Goal: Use online tool/utility: Use online tool/utility

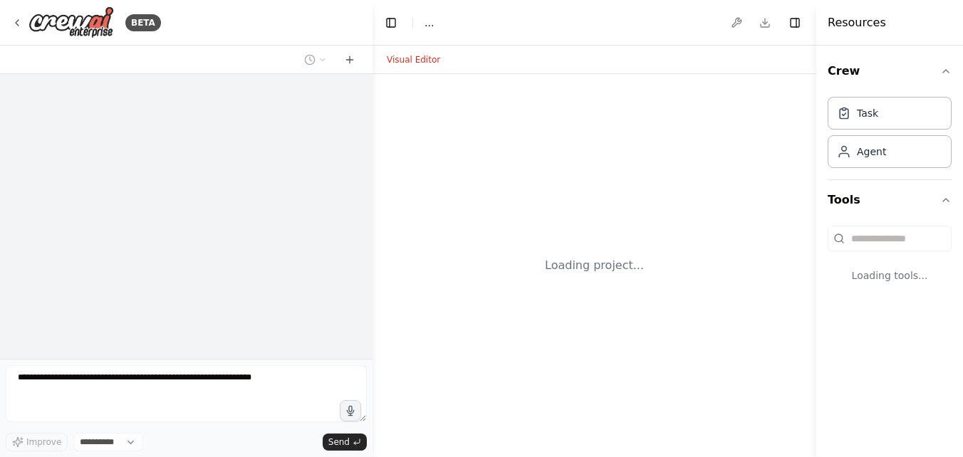
select select "****"
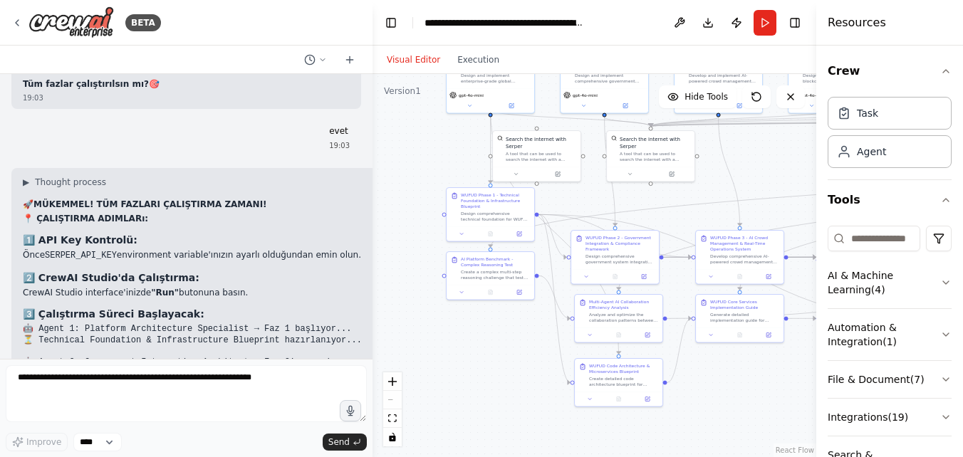
drag, startPoint x: 472, startPoint y: 306, endPoint x: 391, endPoint y: 158, distance: 168.6
click at [391, 158] on div ".deletable-edge-delete-btn { width: 20px; height: 20px; border: 0px solid #ffff…" at bounding box center [595, 265] width 444 height 383
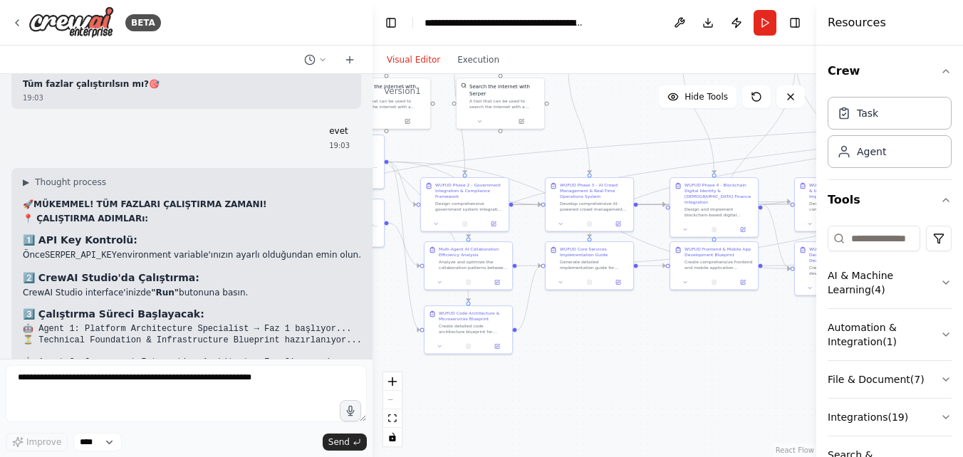
drag, startPoint x: 699, startPoint y: 368, endPoint x: 549, endPoint y: 316, distance: 159.3
click at [549, 316] on div ".deletable-edge-delete-btn { width: 20px; height: 20px; border: 0px solid #ffff…" at bounding box center [595, 265] width 444 height 383
click at [677, 336] on div ".deletable-edge-delete-btn { width: 20px; height: 20px; border: 0px solid #ffff…" at bounding box center [595, 265] width 444 height 383
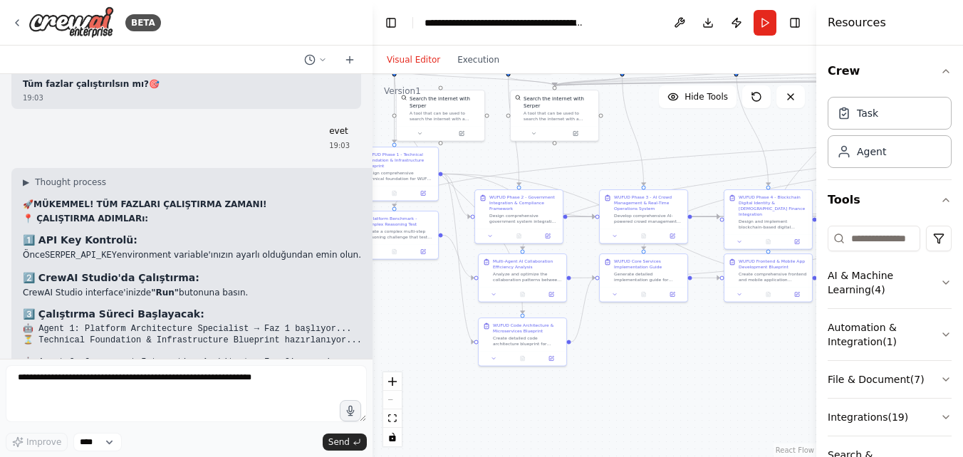
drag, startPoint x: 705, startPoint y: 334, endPoint x: 761, endPoint y: 348, distance: 57.4
click at [761, 348] on div ".deletable-edge-delete-btn { width: 20px; height: 20px; border: 0px solid #ffff…" at bounding box center [595, 265] width 444 height 383
click at [764, 24] on button "Run" at bounding box center [765, 23] width 23 height 26
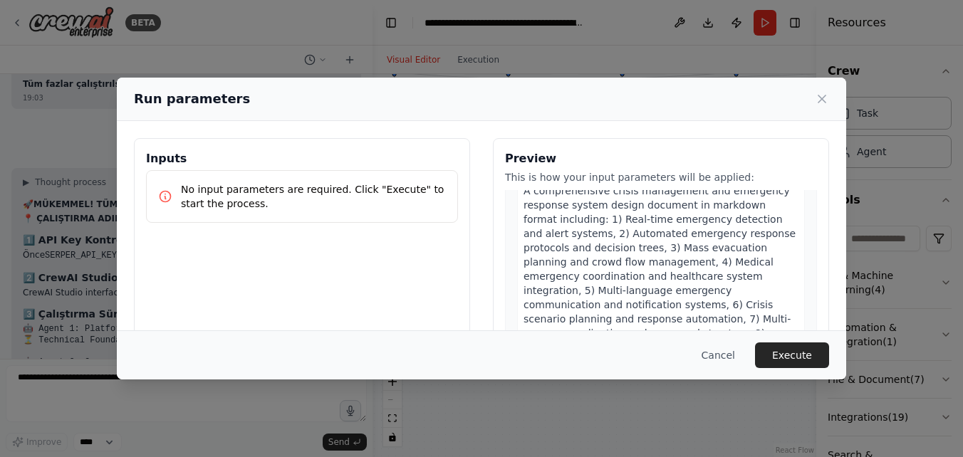
scroll to position [3063, 0]
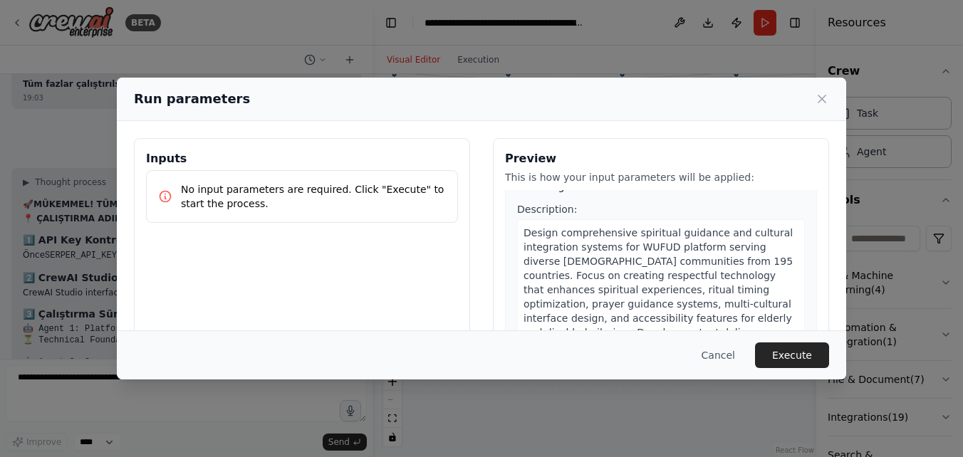
click at [803, 357] on button "Execute" at bounding box center [792, 356] width 74 height 26
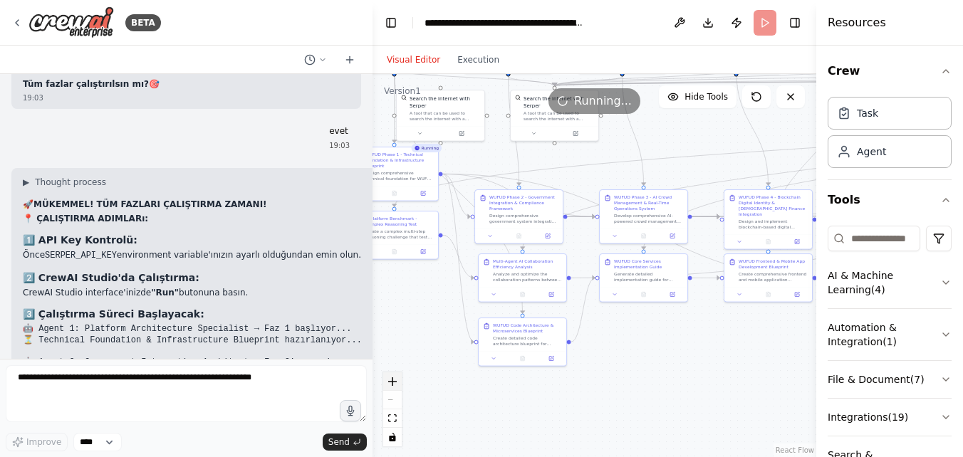
click at [388, 385] on button "zoom in" at bounding box center [392, 382] width 19 height 19
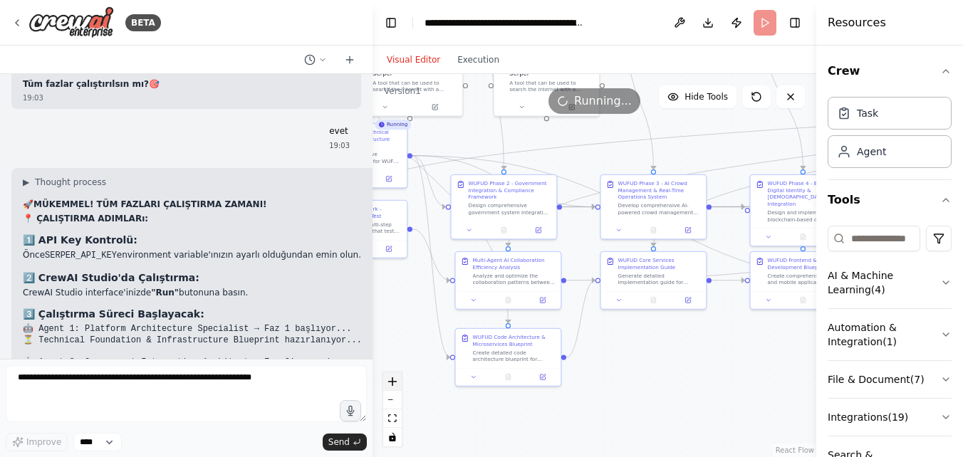
click at [388, 385] on button "zoom in" at bounding box center [392, 382] width 19 height 19
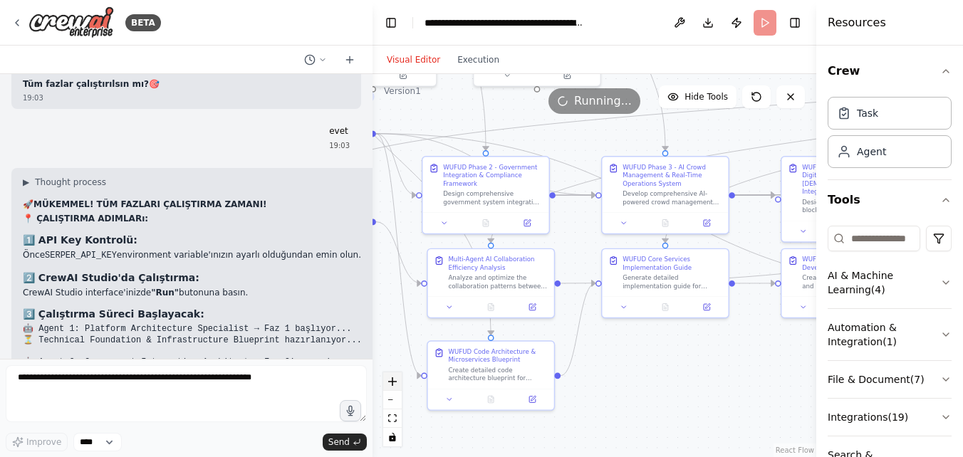
click at [388, 385] on button "zoom in" at bounding box center [392, 382] width 19 height 19
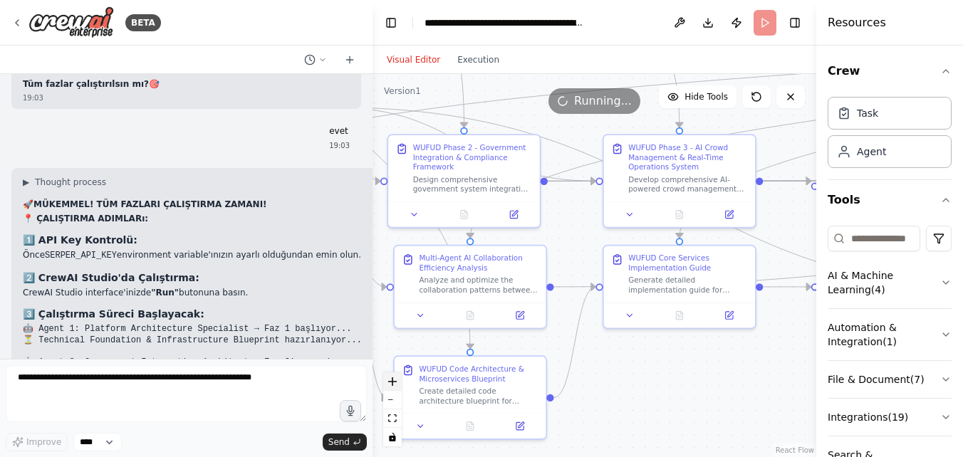
click at [388, 385] on button "zoom in" at bounding box center [392, 382] width 19 height 19
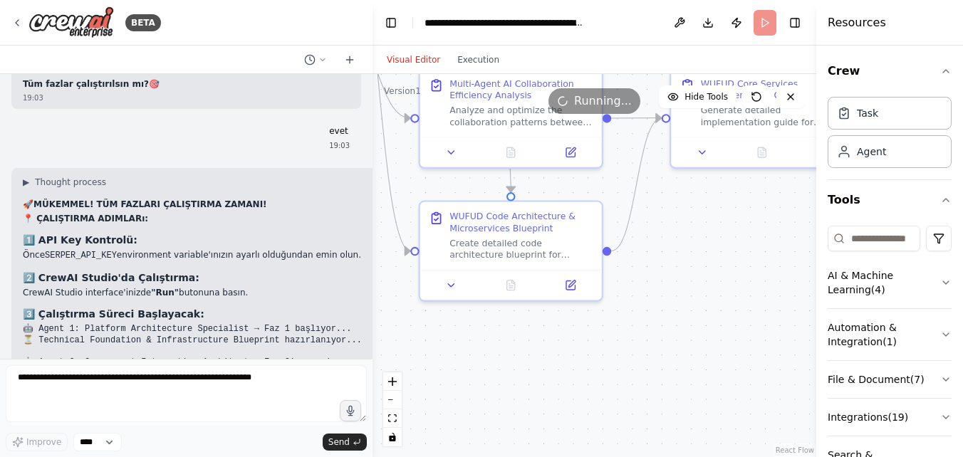
drag, startPoint x: 695, startPoint y: 394, endPoint x: 761, endPoint y: 221, distance: 185.1
click at [761, 221] on div ".deletable-edge-delete-btn { width: 20px; height: 20px; border: 0px solid #ffff…" at bounding box center [595, 265] width 444 height 383
click at [456, 287] on icon at bounding box center [451, 282] width 12 height 12
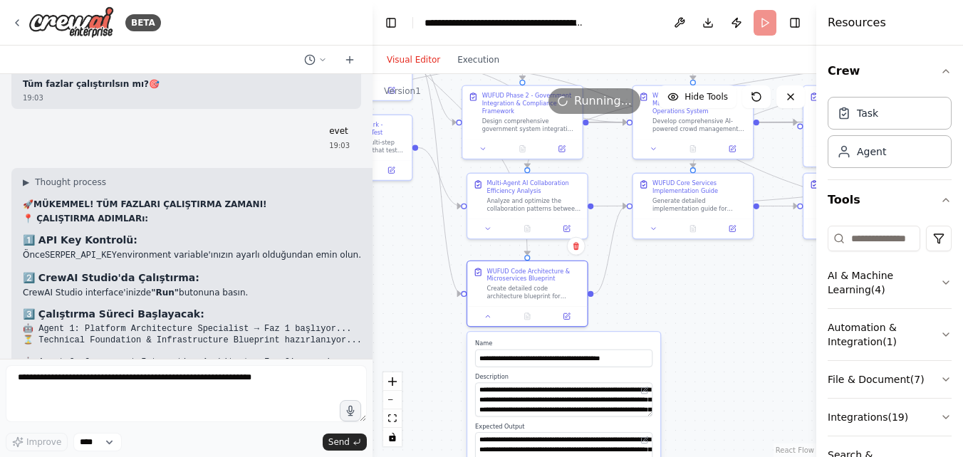
click at [573, 380] on label "Description" at bounding box center [563, 377] width 177 height 8
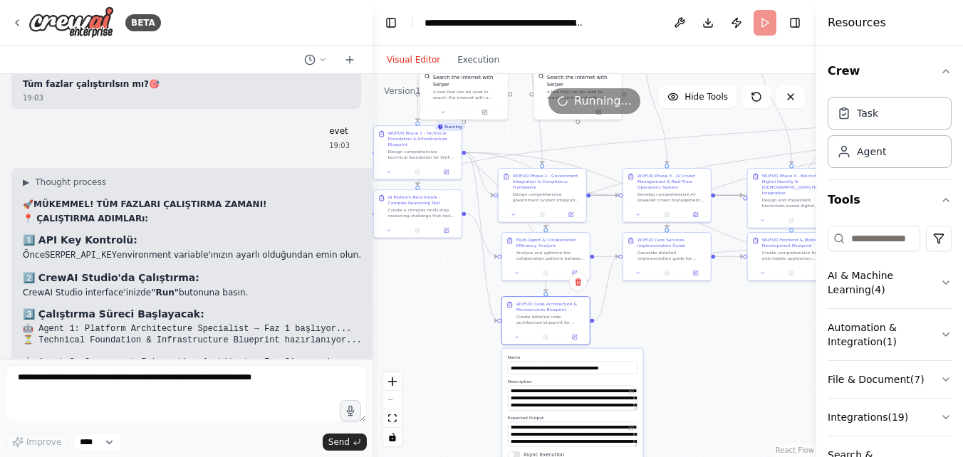
click at [687, 329] on div ".deletable-edge-delete-btn { width: 20px; height: 20px; border: 0px solid #ffff…" at bounding box center [595, 265] width 444 height 383
click at [646, 336] on div ".deletable-edge-delete-btn { width: 20px; height: 20px; border: 0px solid #ffff…" at bounding box center [595, 265] width 444 height 383
click at [516, 333] on icon at bounding box center [517, 336] width 6 height 6
click at [390, 383] on icon "zoom in" at bounding box center [392, 382] width 9 height 9
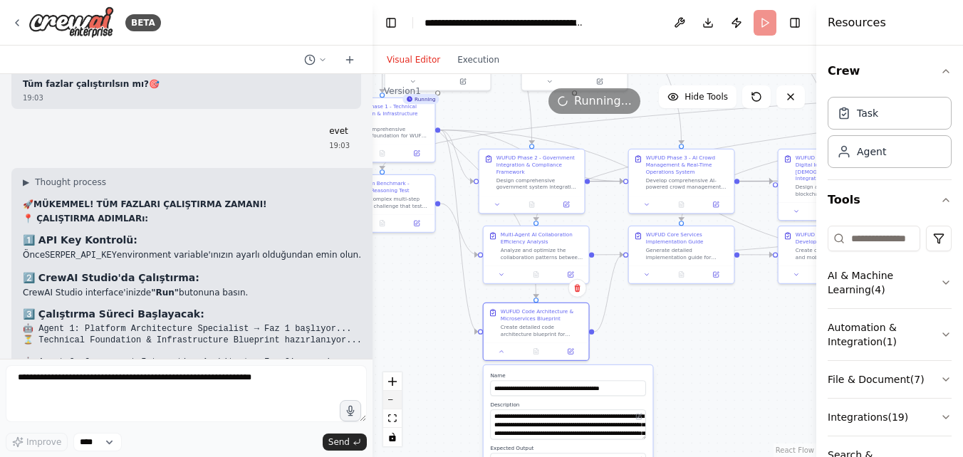
click at [390, 402] on button "zoom out" at bounding box center [392, 400] width 19 height 19
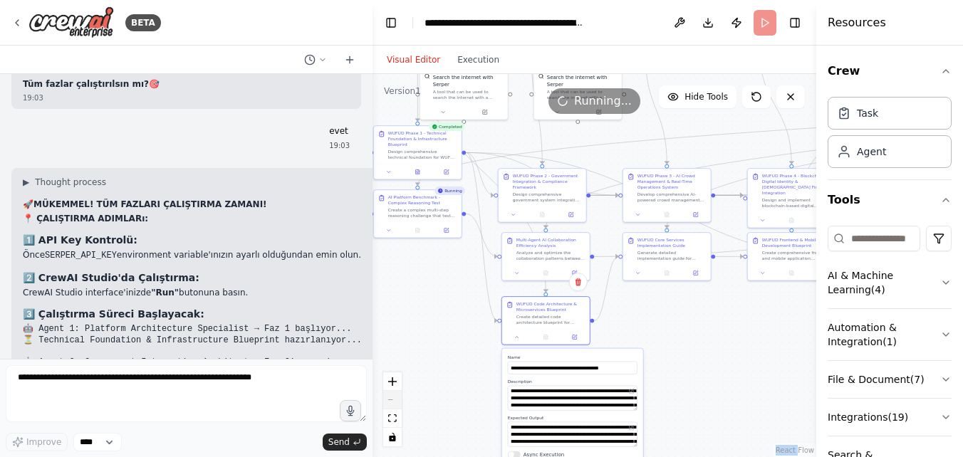
click at [390, 402] on div "React Flow controls" at bounding box center [392, 410] width 19 height 74
drag, startPoint x: 390, startPoint y: 402, endPoint x: 516, endPoint y: 337, distance: 141.1
click at [516, 337] on icon at bounding box center [517, 336] width 6 height 6
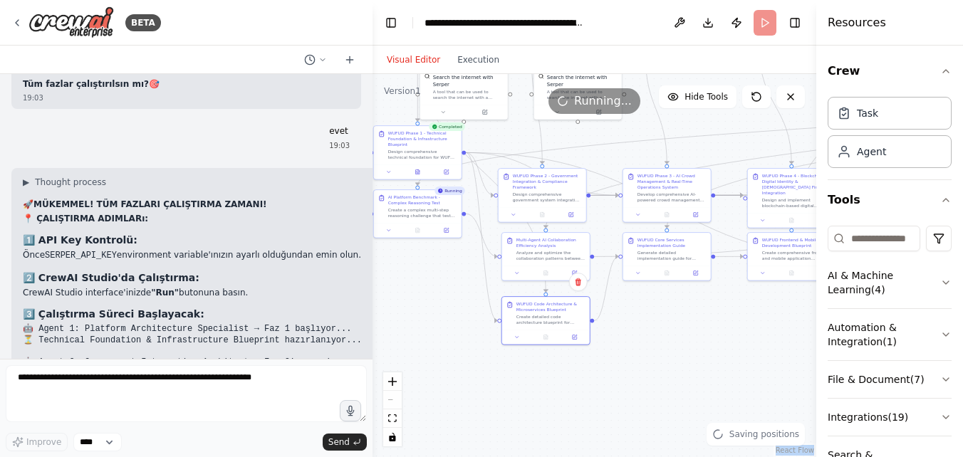
click at [437, 320] on div ".deletable-edge-delete-btn { width: 20px; height: 20px; border: 0px solid #ffff…" at bounding box center [595, 265] width 444 height 383
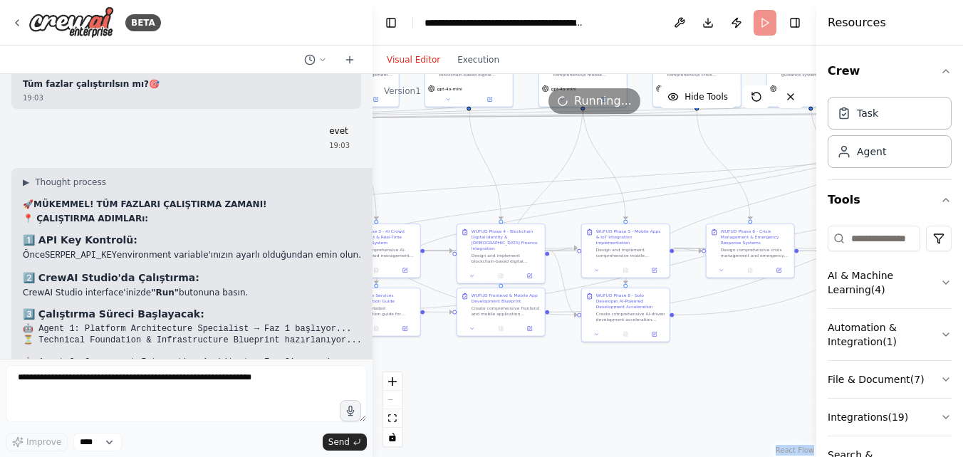
drag, startPoint x: 757, startPoint y: 338, endPoint x: 467, endPoint y: 393, distance: 295.9
click at [467, 393] on div ".deletable-edge-delete-btn { width: 20px; height: 20px; border: 0px solid #ffff…" at bounding box center [595, 265] width 444 height 383
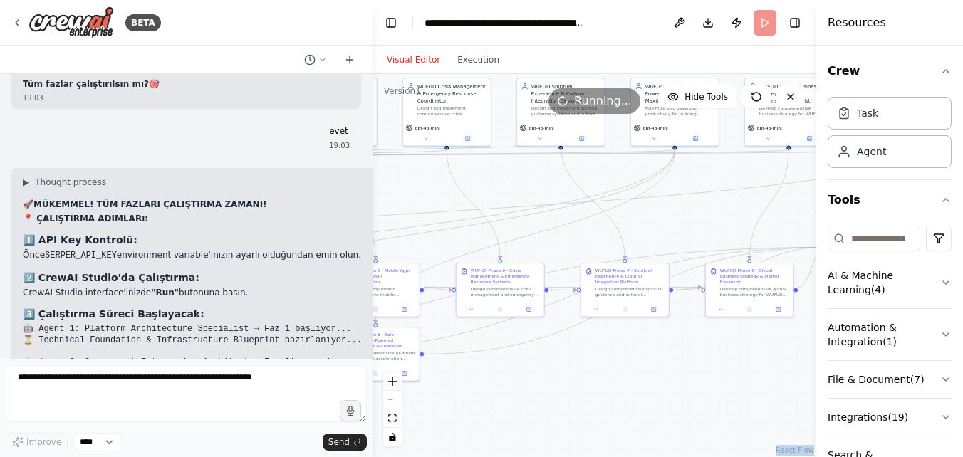
drag, startPoint x: 743, startPoint y: 350, endPoint x: 495, endPoint y: 390, distance: 251.0
click at [495, 390] on div ".deletable-edge-delete-btn { width: 20px; height: 20px; border: 0px solid #ffff…" at bounding box center [595, 265] width 444 height 383
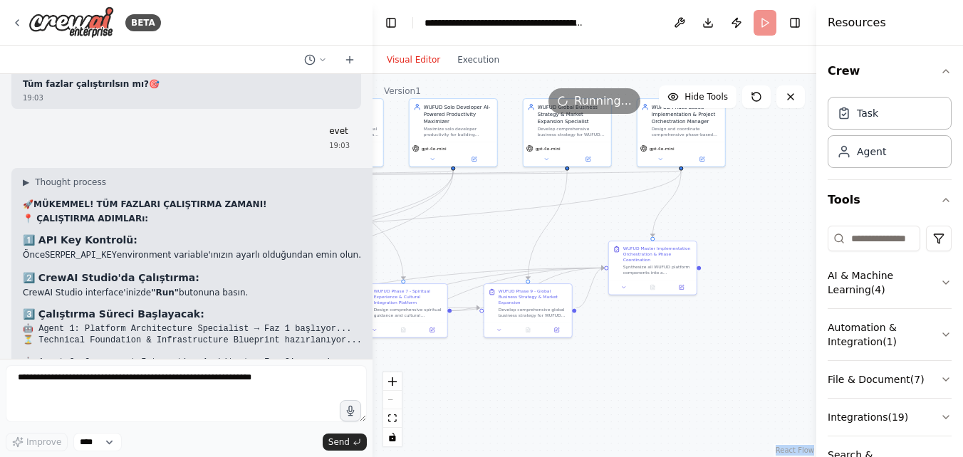
drag, startPoint x: 737, startPoint y: 375, endPoint x: 553, endPoint y: 390, distance: 183.6
click at [516, 397] on div ".deletable-edge-delete-btn { width: 20px; height: 20px; border: 0px solid #ffff…" at bounding box center [595, 265] width 444 height 383
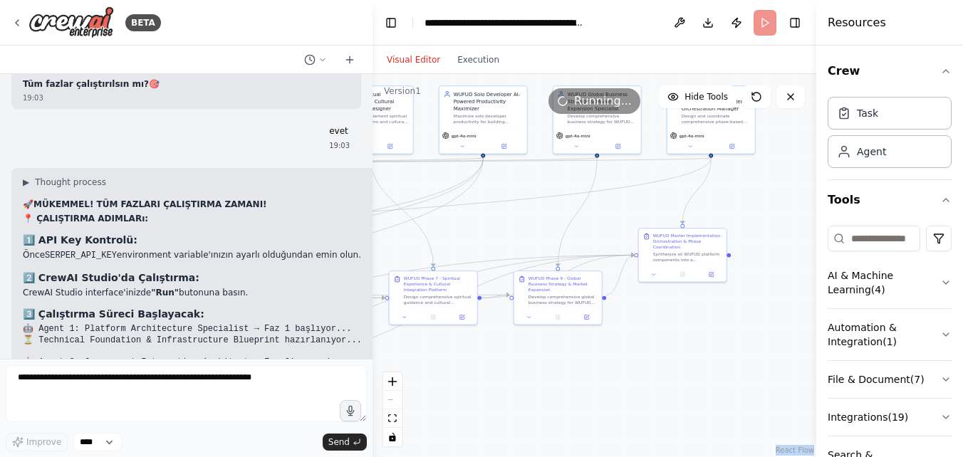
drag, startPoint x: 683, startPoint y: 360, endPoint x: 755, endPoint y: 311, distance: 86.7
click at [755, 312] on div ".deletable-edge-delete-btn { width: 20px; height: 20px; border: 0px solid #ffff…" at bounding box center [595, 265] width 444 height 383
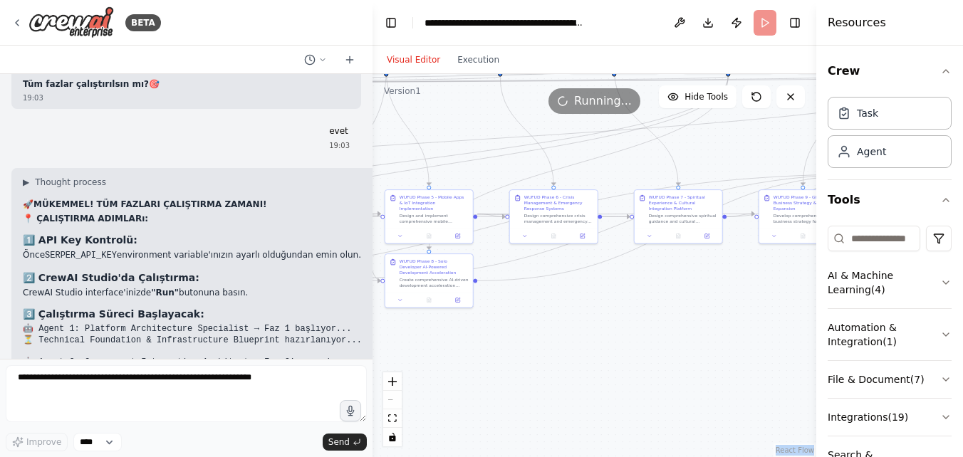
drag, startPoint x: 450, startPoint y: 383, endPoint x: 713, endPoint y: 313, distance: 272.0
click at [713, 313] on div ".deletable-edge-delete-btn { width: 20px; height: 20px; border: 0px solid #ffff…" at bounding box center [595, 265] width 444 height 383
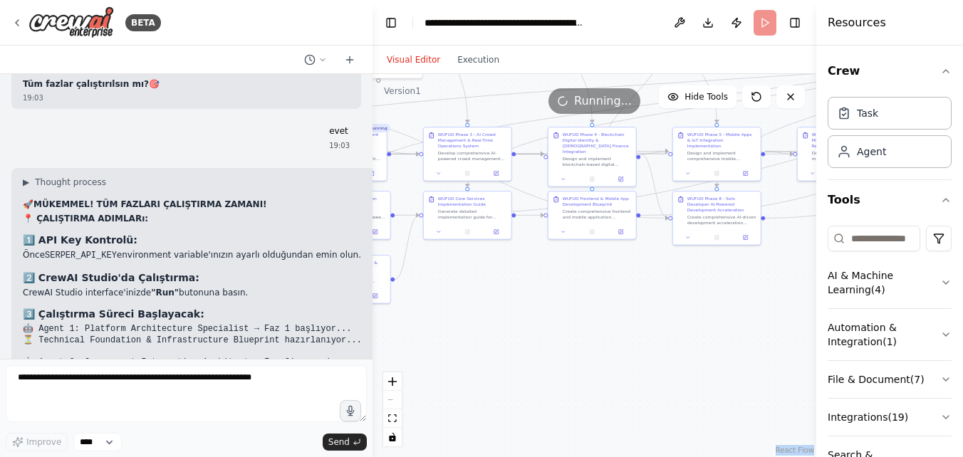
drag, startPoint x: 477, startPoint y: 365, endPoint x: 757, endPoint y: 311, distance: 285.0
click at [756, 312] on div ".deletable-edge-delete-btn { width: 20px; height: 20px; border: 0px solid #ffff…" at bounding box center [595, 265] width 444 height 383
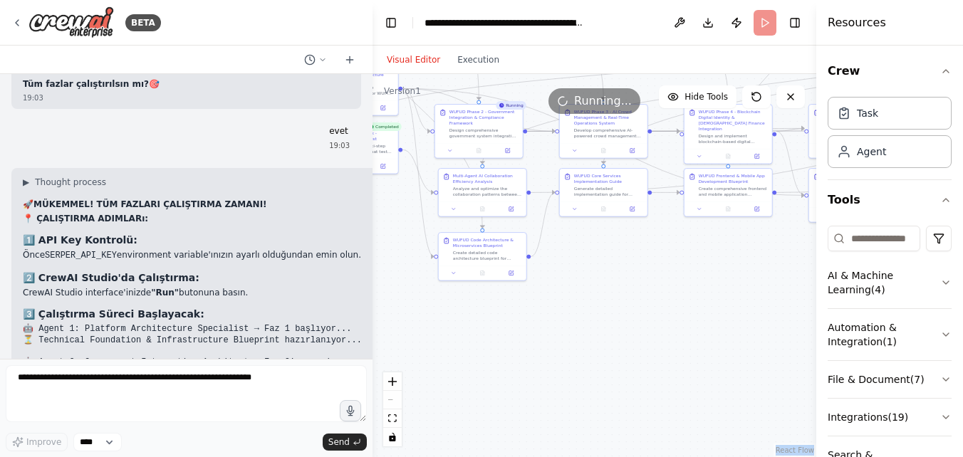
drag, startPoint x: 518, startPoint y: 368, endPoint x: 606, endPoint y: 356, distance: 89.1
click at [606, 356] on div ".deletable-edge-delete-btn { width: 20px; height: 20px; border: 0px solid #ffff…" at bounding box center [595, 265] width 444 height 383
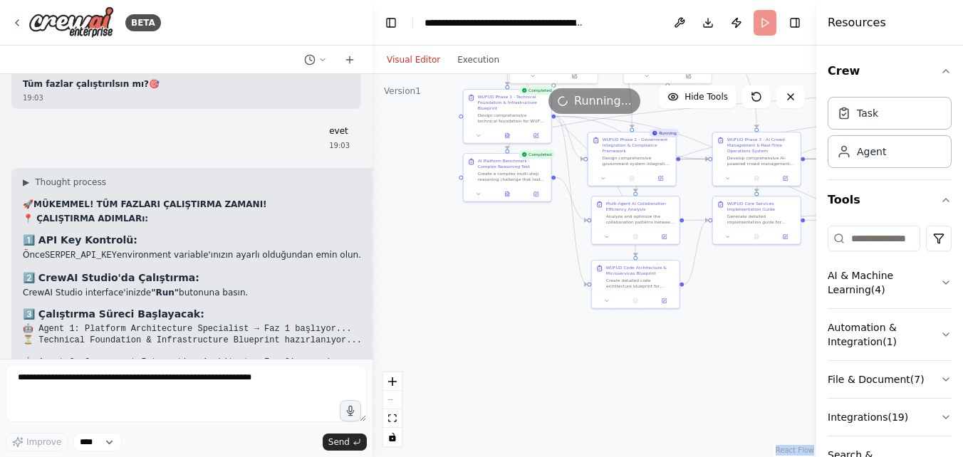
drag, startPoint x: 479, startPoint y: 363, endPoint x: 633, endPoint y: 392, distance: 156.5
click at [633, 392] on div ".deletable-edge-delete-btn { width: 20px; height: 20px; border: 0px solid #ffff…" at bounding box center [595, 265] width 444 height 383
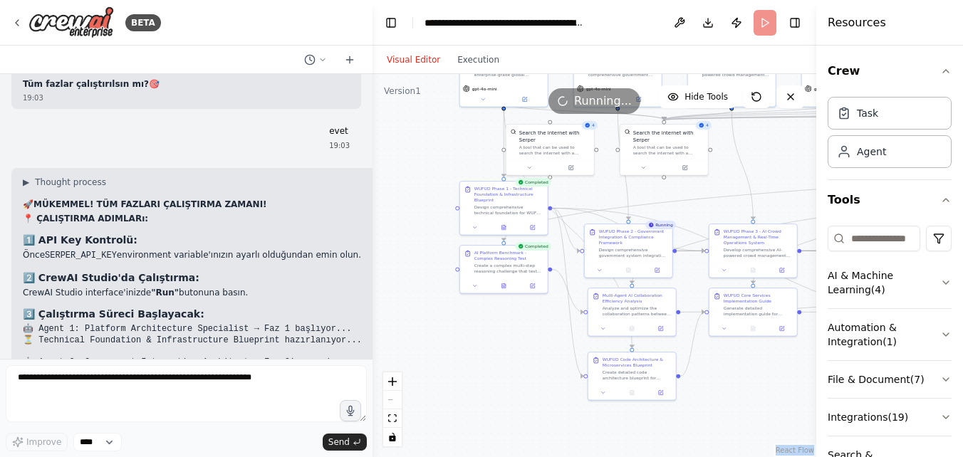
drag, startPoint x: 532, startPoint y: 328, endPoint x: 528, endPoint y: 420, distance: 91.3
click at [528, 420] on div ".deletable-edge-delete-btn { width: 20px; height: 20px; border: 0px solid #ffff…" at bounding box center [595, 265] width 444 height 383
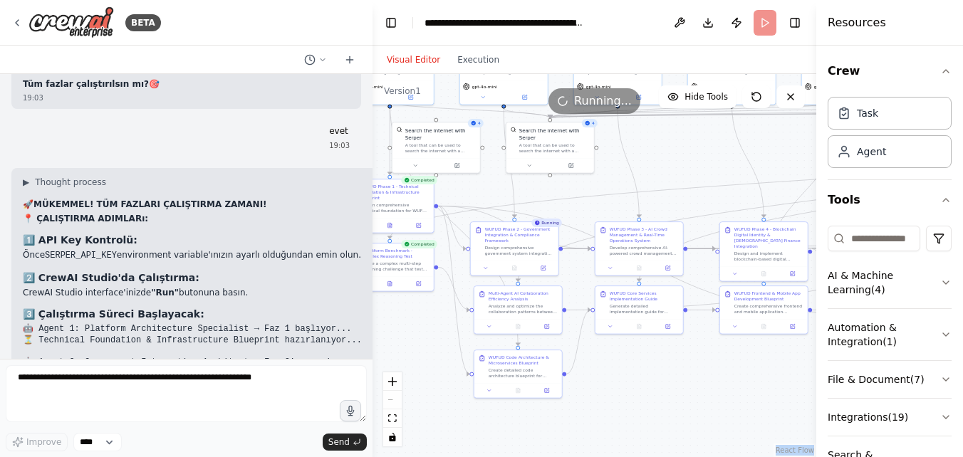
drag, startPoint x: 534, startPoint y: 373, endPoint x: 420, endPoint y: 371, distance: 114.0
click at [420, 371] on div ".deletable-edge-delete-btn { width: 20px; height: 20px; border: 0px solid #ffff…" at bounding box center [595, 265] width 444 height 383
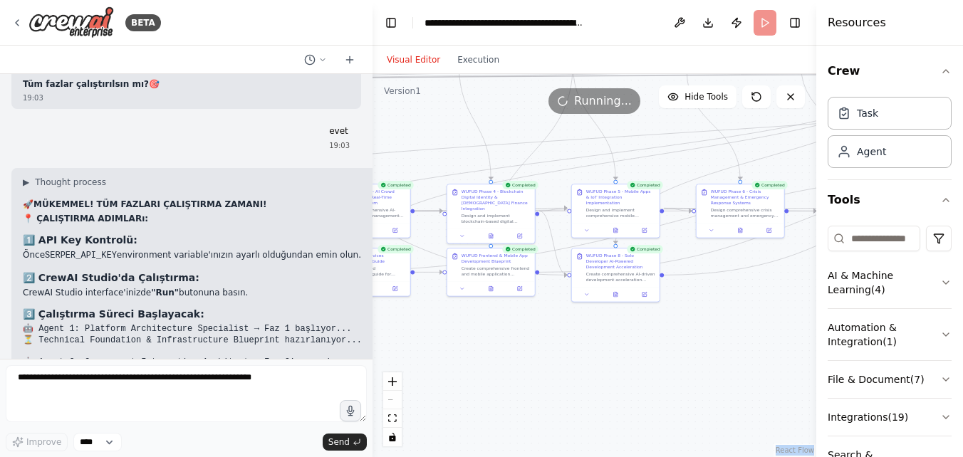
drag, startPoint x: 758, startPoint y: 378, endPoint x: 505, endPoint y: 345, distance: 255.0
click at [484, 340] on div ".deletable-edge-delete-btn { width: 20px; height: 20px; border: 0px solid #ffff…" at bounding box center [595, 265] width 444 height 383
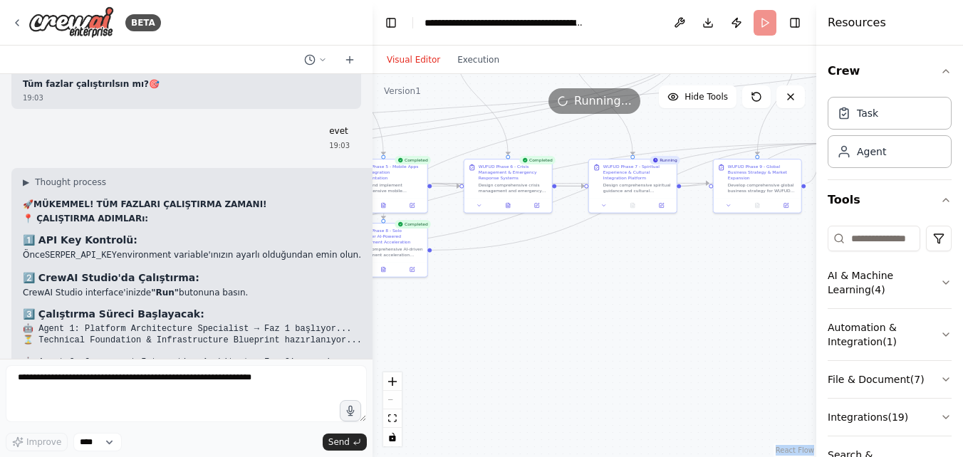
drag, startPoint x: 764, startPoint y: 363, endPoint x: 533, endPoint y: 338, distance: 232.1
click at [533, 338] on div ".deletable-edge-delete-btn { width: 20px; height: 20px; border: 0px solid #ffff…" at bounding box center [595, 265] width 444 height 383
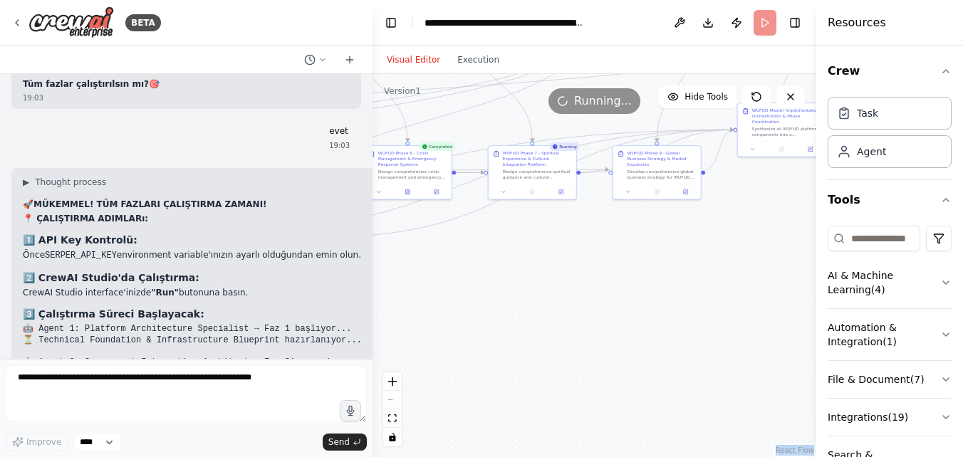
drag, startPoint x: 728, startPoint y: 340, endPoint x: 627, endPoint y: 326, distance: 102.2
click at [627, 327] on div ".deletable-edge-delete-btn { width: 20px; height: 20px; border: 0px solid #ffff…" at bounding box center [595, 265] width 444 height 383
drag, startPoint x: 686, startPoint y: 328, endPoint x: 667, endPoint y: 333, distance: 19.9
click at [667, 333] on div ".deletable-edge-delete-btn { width: 20px; height: 20px; border: 0px solid #ffff…" at bounding box center [595, 265] width 444 height 383
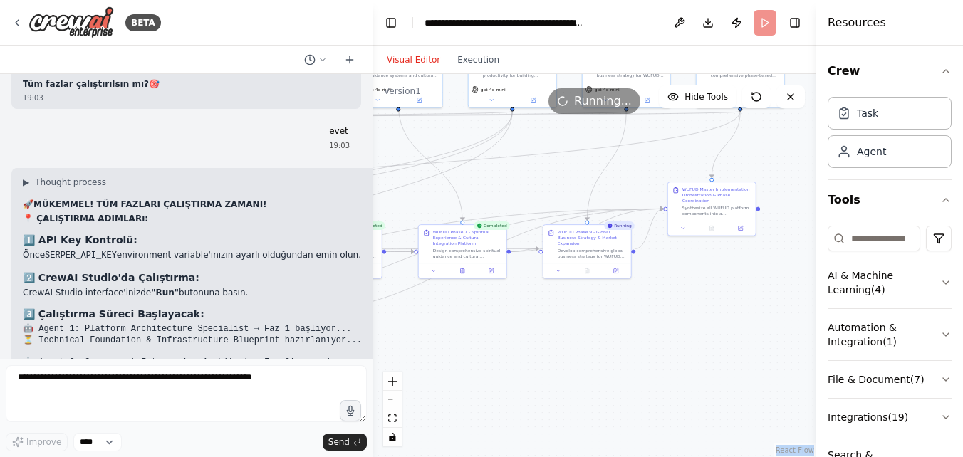
drag, startPoint x: 775, startPoint y: 253, endPoint x: 727, endPoint y: 328, distance: 88.7
click at [727, 328] on div ".deletable-edge-delete-btn { width: 20px; height: 20px; border: 0px solid #ffff…" at bounding box center [595, 265] width 444 height 383
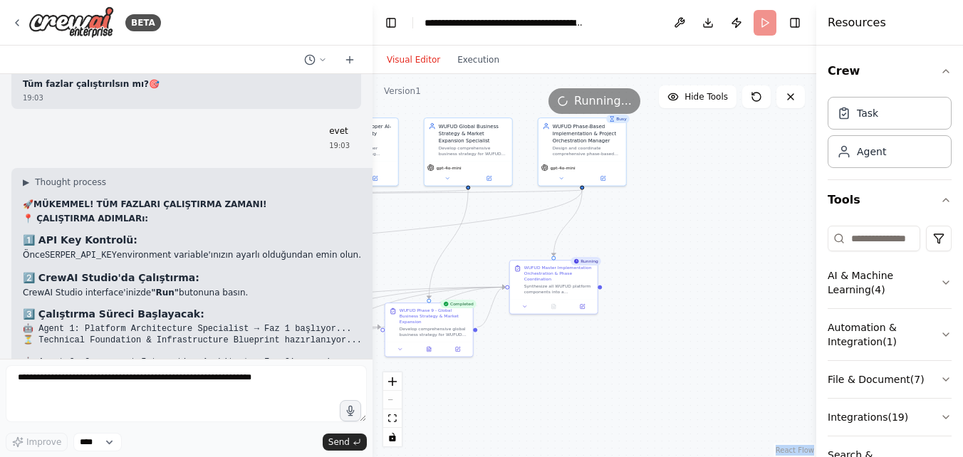
drag, startPoint x: 732, startPoint y: 299, endPoint x: 574, endPoint y: 378, distance: 176.5
click at [574, 378] on div ".deletable-edge-delete-btn { width: 20px; height: 20px; border: 0px solid #ffff…" at bounding box center [595, 265] width 444 height 383
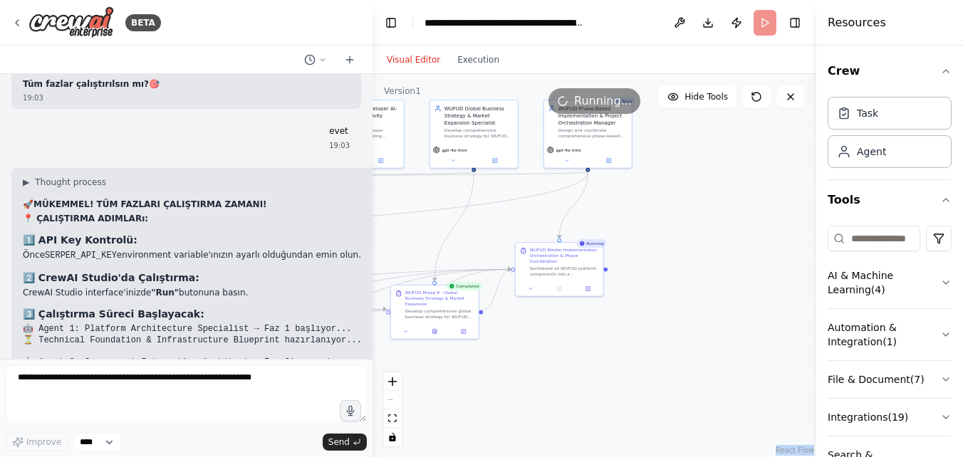
drag, startPoint x: 685, startPoint y: 214, endPoint x: 690, endPoint y: 196, distance: 18.7
click at [690, 196] on div ".deletable-edge-delete-btn { width: 20px; height: 20px; border: 0px solid #ffff…" at bounding box center [595, 265] width 444 height 383
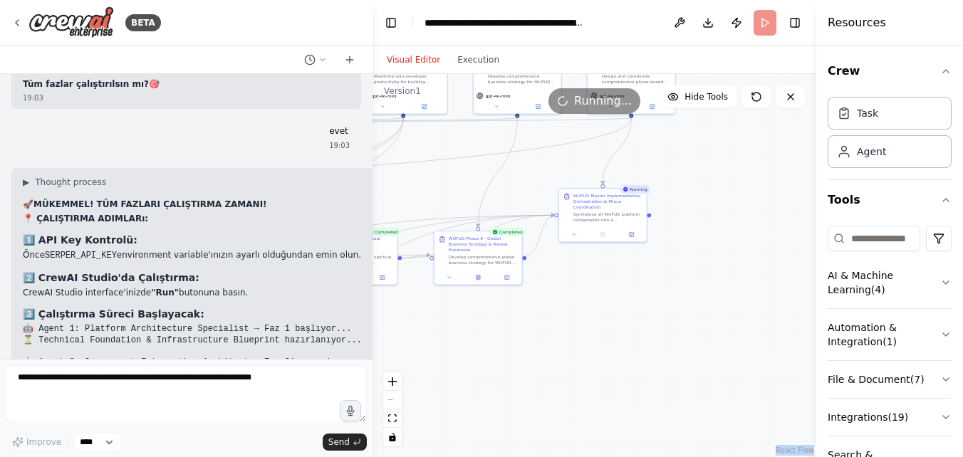
drag, startPoint x: 692, startPoint y: 261, endPoint x: 736, endPoint y: 207, distance: 69.4
click at [736, 207] on div ".deletable-edge-delete-btn { width: 20px; height: 20px; border: 0px solid #ffff…" at bounding box center [595, 265] width 444 height 383
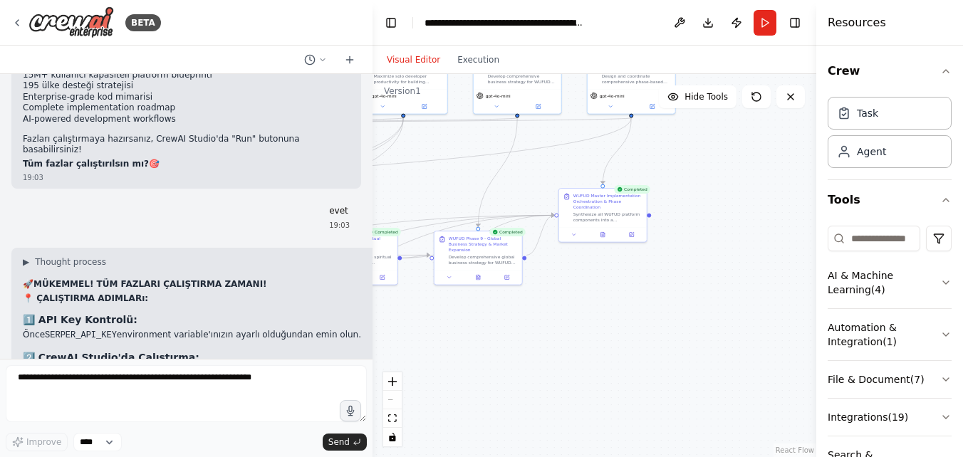
scroll to position [9004, 0]
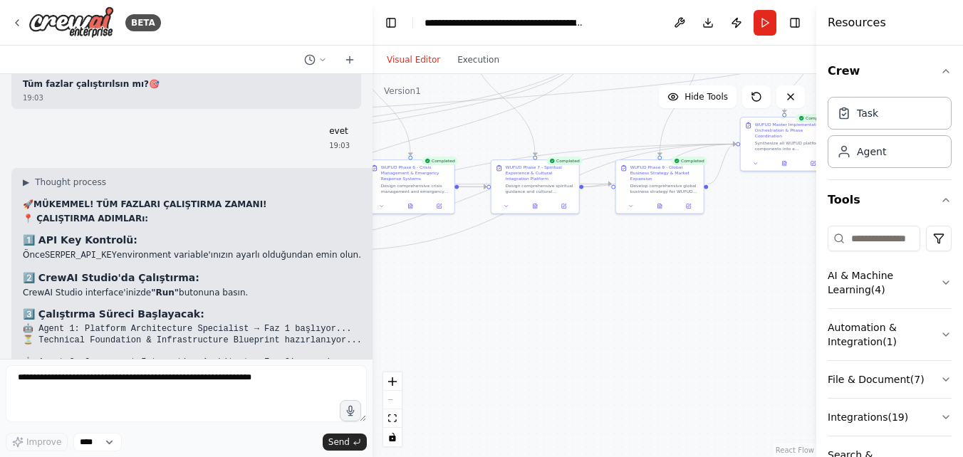
drag, startPoint x: 558, startPoint y: 343, endPoint x: 739, endPoint y: 272, distance: 195.1
click at [739, 272] on div ".deletable-edge-delete-btn { width: 20px; height: 20px; border: 0px solid #ffff…" at bounding box center [595, 265] width 444 height 383
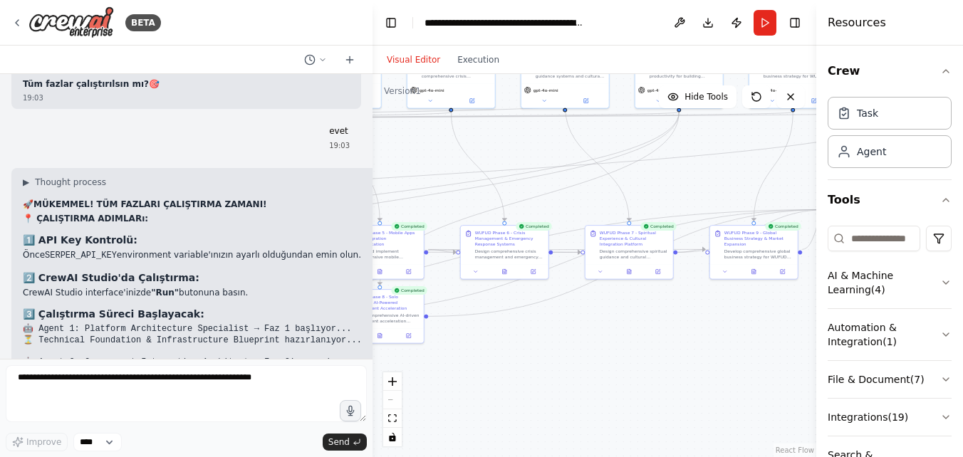
drag, startPoint x: 545, startPoint y: 295, endPoint x: 639, endPoint y: 360, distance: 114.6
click at [639, 360] on div ".deletable-edge-delete-btn { width: 20px; height: 20px; border: 0px solid #ffff…" at bounding box center [595, 265] width 444 height 383
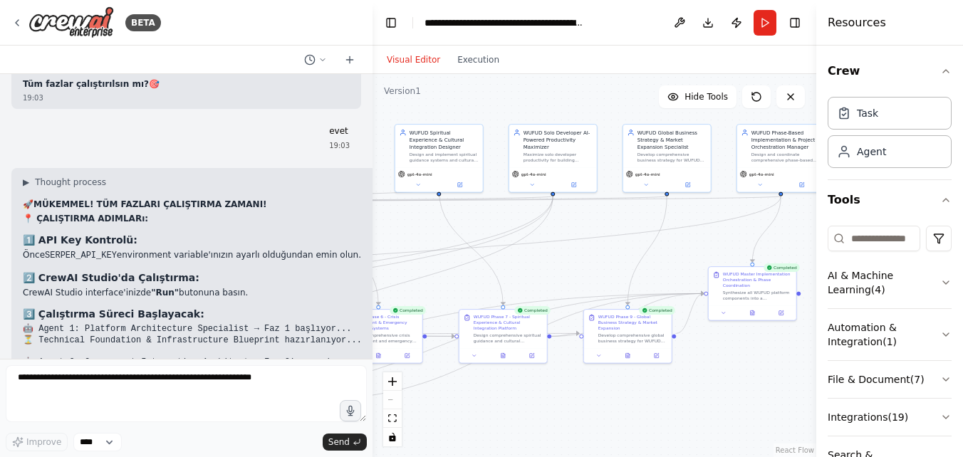
drag, startPoint x: 751, startPoint y: 360, endPoint x: 622, endPoint y: 443, distance: 153.5
click at [622, 443] on div ".deletable-edge-delete-btn { width: 20px; height: 20px; border: 0px solid #ffff…" at bounding box center [595, 265] width 444 height 383
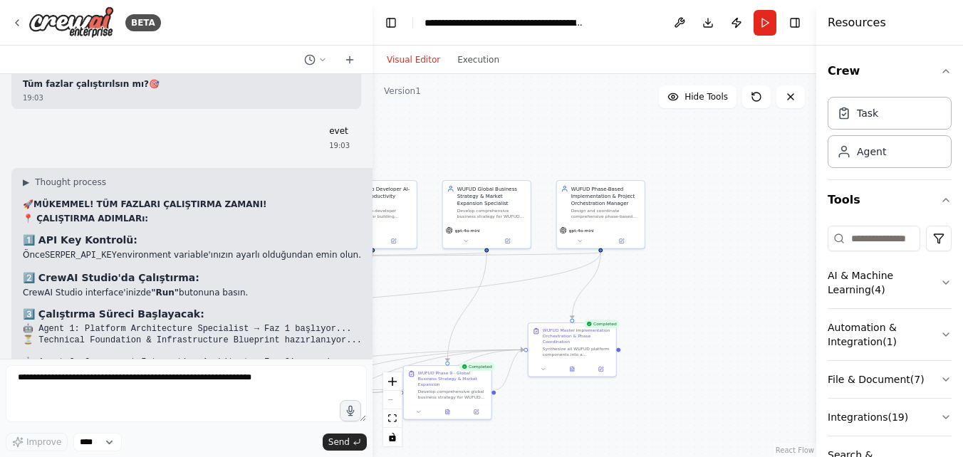
drag, startPoint x: 702, startPoint y: 249, endPoint x: 517, endPoint y: 308, distance: 193.7
click at [517, 308] on div ".deletable-edge-delete-btn { width: 20px; height: 20px; border: 0px solid #ffff…" at bounding box center [595, 265] width 444 height 383
click at [766, 18] on button "Run" at bounding box center [765, 23] width 23 height 26
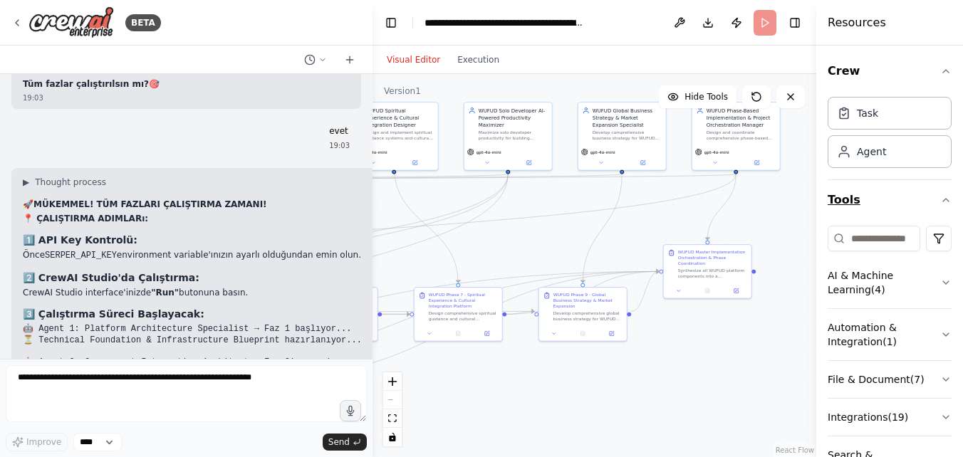
drag, startPoint x: 740, startPoint y: 274, endPoint x: 885, endPoint y: 191, distance: 166.9
click at [885, 191] on div "BETA Hello! I'm the CrewAI assistant. What kind of automation do you want to bu…" at bounding box center [481, 228] width 963 height 457
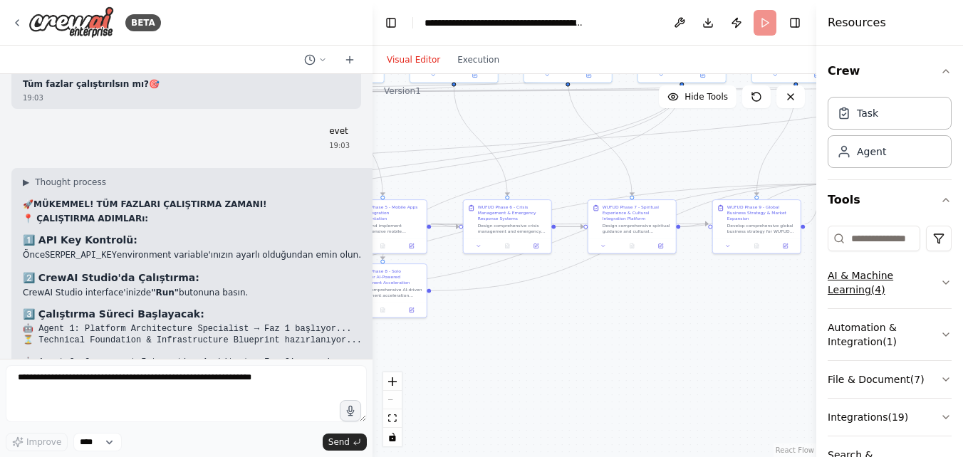
drag, startPoint x: 695, startPoint y: 374, endPoint x: 874, endPoint y: 286, distance: 199.8
click at [874, 286] on div "BETA Hello! I'm the CrewAI assistant. What kind of automation do you want to bu…" at bounding box center [481, 228] width 963 height 457
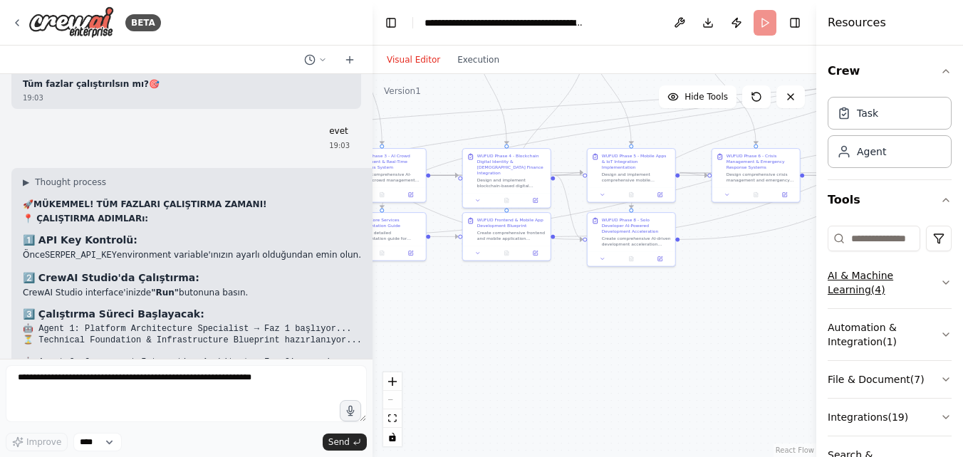
drag, startPoint x: 559, startPoint y: 339, endPoint x: 830, endPoint y: 291, distance: 275.0
click at [830, 291] on div "BETA Hello! I'm the CrewAI assistant. What kind of automation do you want to bu…" at bounding box center [481, 228] width 963 height 457
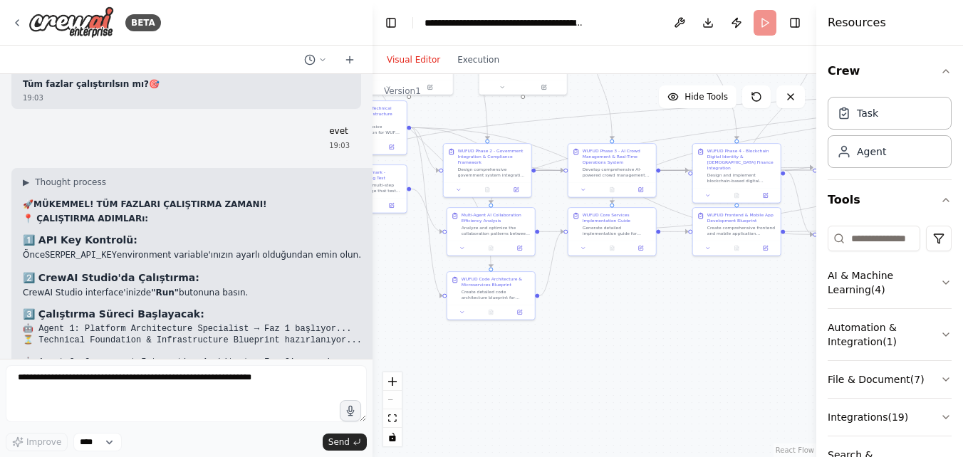
drag, startPoint x: 501, startPoint y: 332, endPoint x: 769, endPoint y: 316, distance: 268.3
click at [769, 316] on div ".deletable-edge-delete-btn { width: 20px; height: 20px; border: 0px solid #ffff…" at bounding box center [595, 265] width 444 height 383
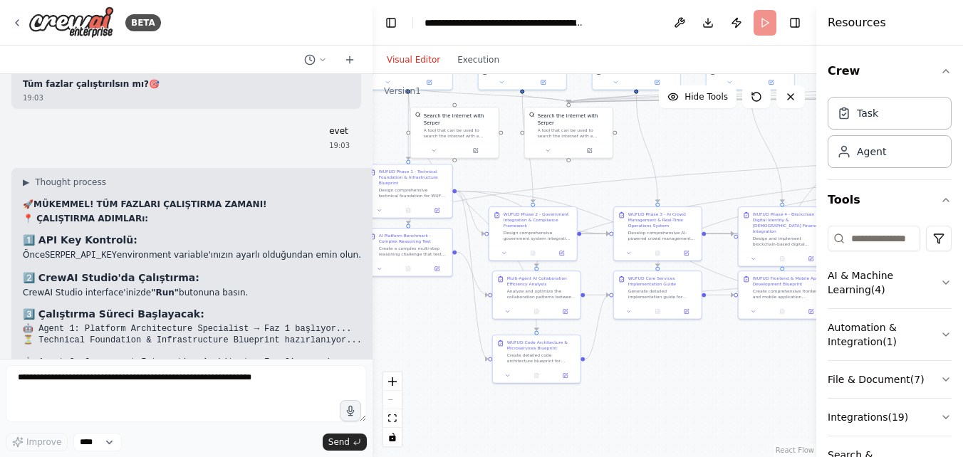
drag, startPoint x: 719, startPoint y: 338, endPoint x: 697, endPoint y: 412, distance: 77.5
click at [697, 412] on div ".deletable-edge-delete-btn { width: 20px; height: 20px; border: 0px solid #ffff…" at bounding box center [595, 265] width 444 height 383
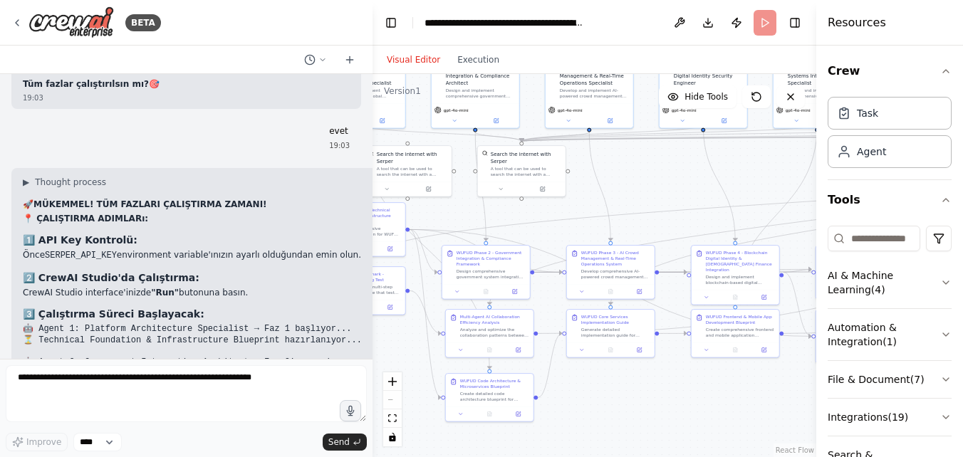
drag, startPoint x: 709, startPoint y: 351, endPoint x: 657, endPoint y: 395, distance: 68.8
click at [657, 395] on div ".deletable-edge-delete-btn { width: 20px; height: 20px; border: 0px solid #ffff…" at bounding box center [595, 265] width 444 height 383
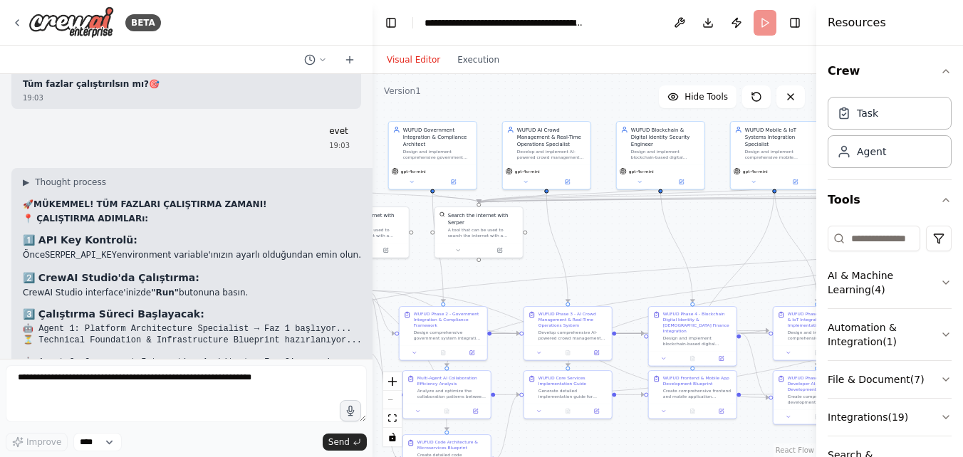
drag, startPoint x: 672, startPoint y: 177, endPoint x: 632, endPoint y: 239, distance: 73.7
click at [632, 239] on div ".deletable-edge-delete-btn { width: 20px; height: 20px; border: 0px solid #ffff…" at bounding box center [595, 265] width 444 height 383
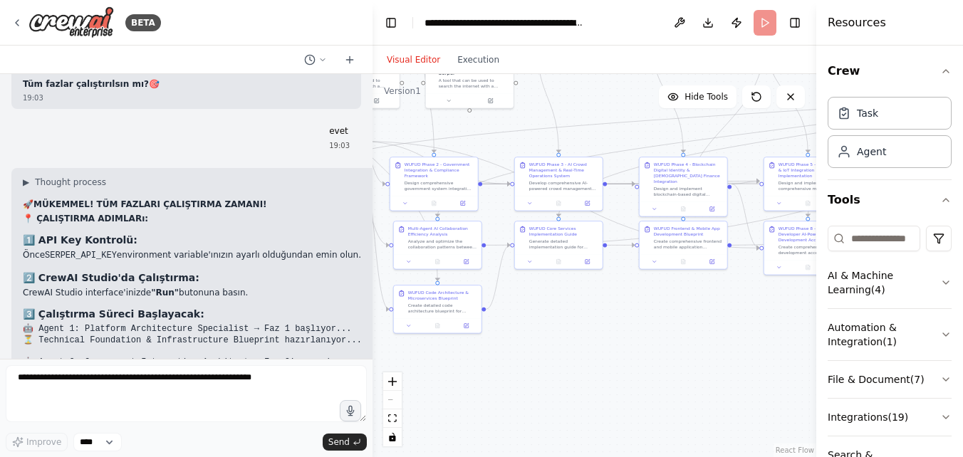
drag, startPoint x: 618, startPoint y: 270, endPoint x: 613, endPoint y: 97, distance: 173.2
click at [613, 97] on div ".deletable-edge-delete-btn { width: 20px; height: 20px; border: 0px solid #ffff…" at bounding box center [595, 265] width 444 height 383
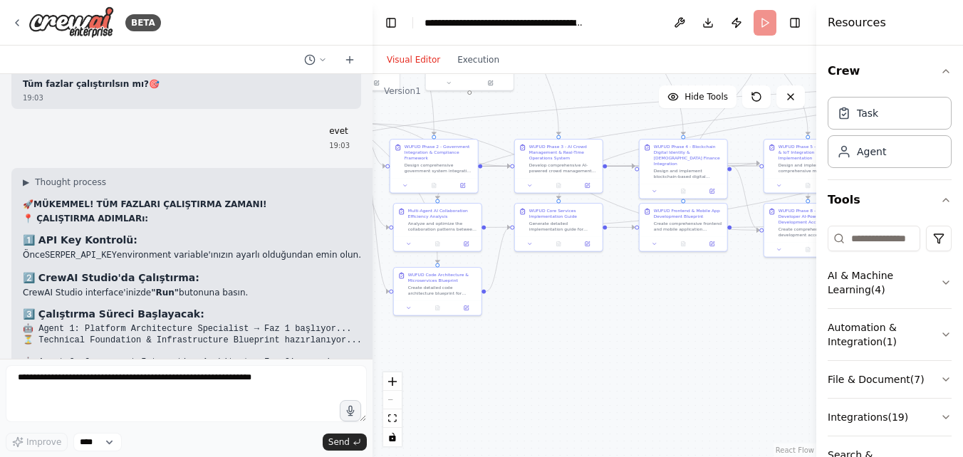
click at [573, 311] on div ".deletable-edge-delete-btn { width: 20px; height: 20px; border: 0px solid #ffff…" at bounding box center [595, 265] width 444 height 383
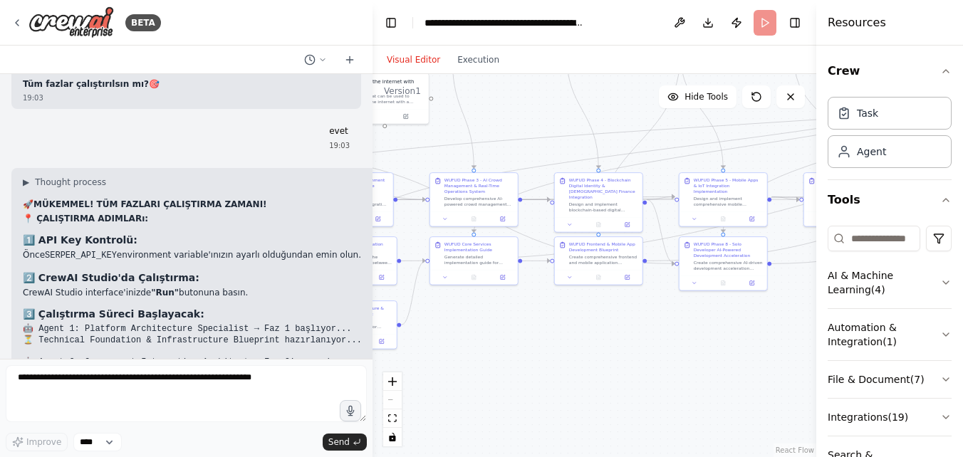
drag, startPoint x: 573, startPoint y: 311, endPoint x: 435, endPoint y: 347, distance: 142.7
click at [435, 347] on div ".deletable-edge-delete-btn { width: 20px; height: 20px; border: 0px solid #ffff…" at bounding box center [595, 265] width 444 height 383
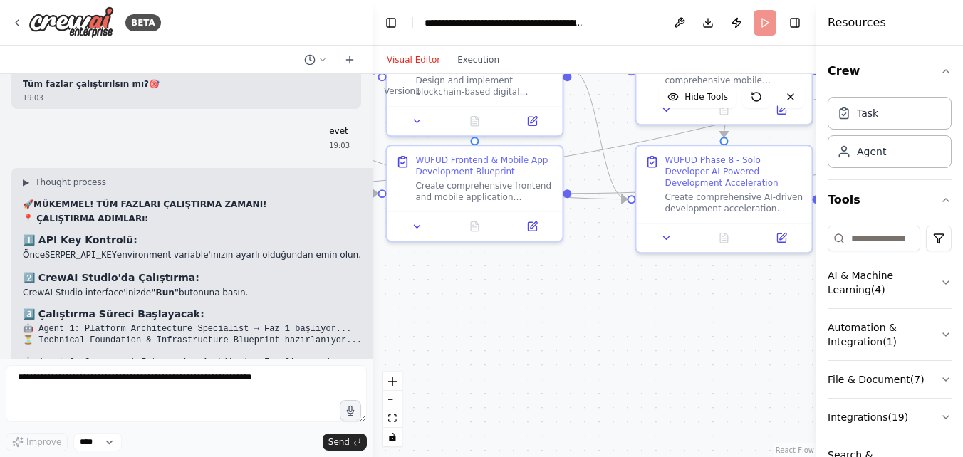
drag, startPoint x: 748, startPoint y: 328, endPoint x: 561, endPoint y: 343, distance: 187.9
click at [561, 343] on div ".deletable-edge-delete-btn { width: 20px; height: 20px; border: 0px solid #ffff…" at bounding box center [595, 265] width 444 height 383
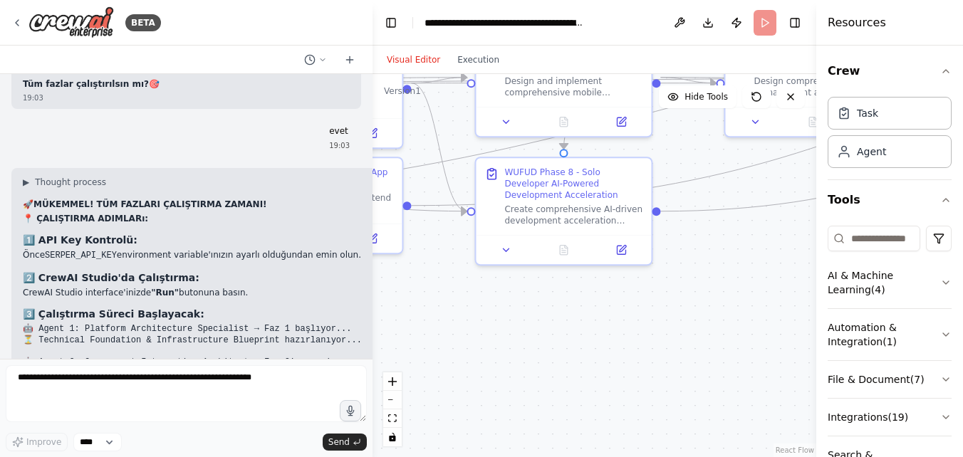
drag, startPoint x: 760, startPoint y: 341, endPoint x: 605, endPoint y: 353, distance: 155.1
click at [605, 353] on div ".deletable-edge-delete-btn { width: 20px; height: 20px; border: 0px solid #ffff…" at bounding box center [595, 265] width 444 height 383
click at [763, 28] on header "**********" at bounding box center [595, 23] width 444 height 46
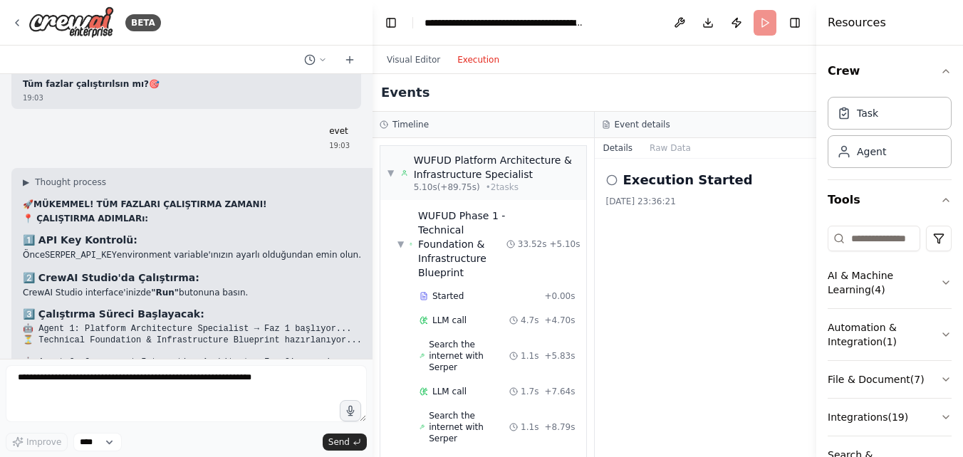
click at [470, 58] on button "Execution" at bounding box center [478, 59] width 59 height 17
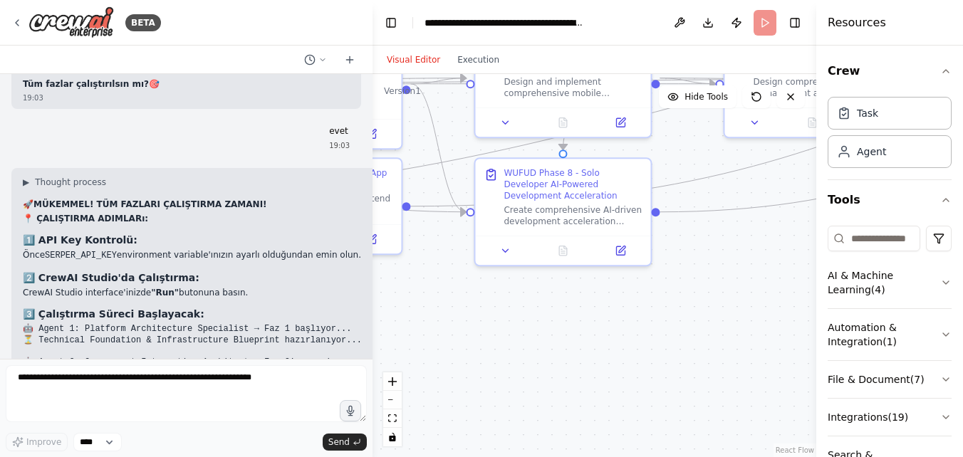
click at [411, 59] on button "Visual Editor" at bounding box center [413, 59] width 71 height 17
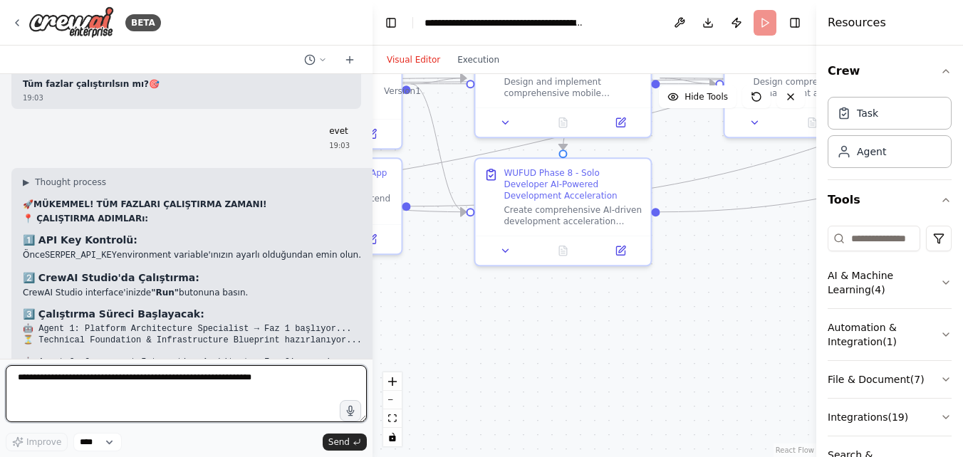
click at [274, 388] on textarea at bounding box center [186, 393] width 361 height 57
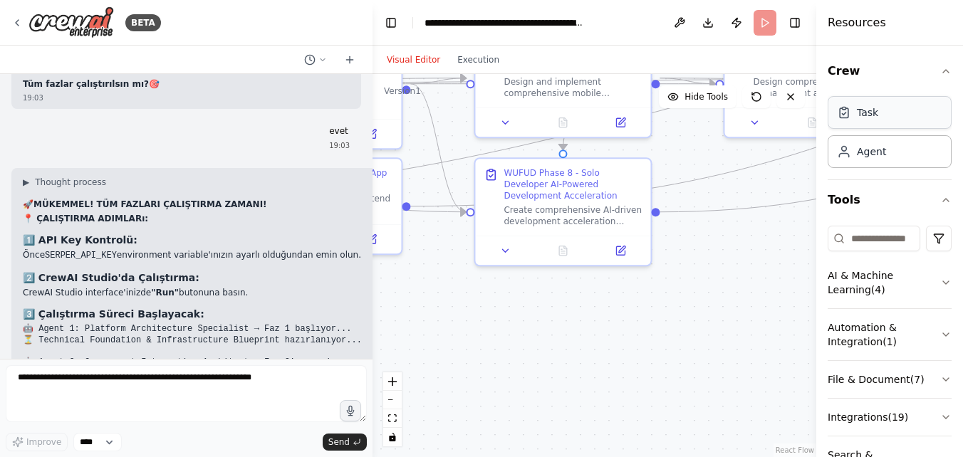
click at [905, 122] on div "Task" at bounding box center [890, 112] width 124 height 33
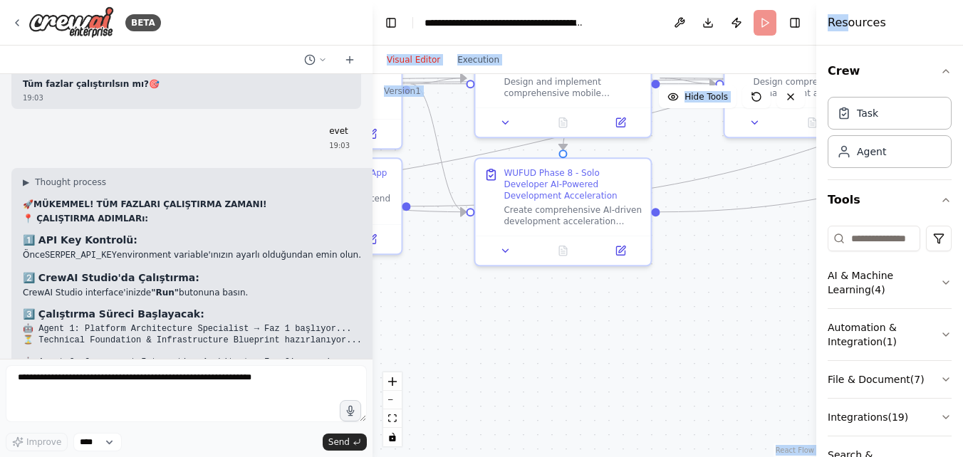
drag, startPoint x: 848, startPoint y: 32, endPoint x: 767, endPoint y: 24, distance: 80.9
click at [767, 24] on div "BETA Hello! I'm the CrewAI assistant. What kind of automation do you want to bu…" at bounding box center [481, 228] width 963 height 457
click at [732, 266] on div ".deletable-edge-delete-btn { width: 20px; height: 20px; border: 0px solid #ffff…" at bounding box center [595, 265] width 444 height 383
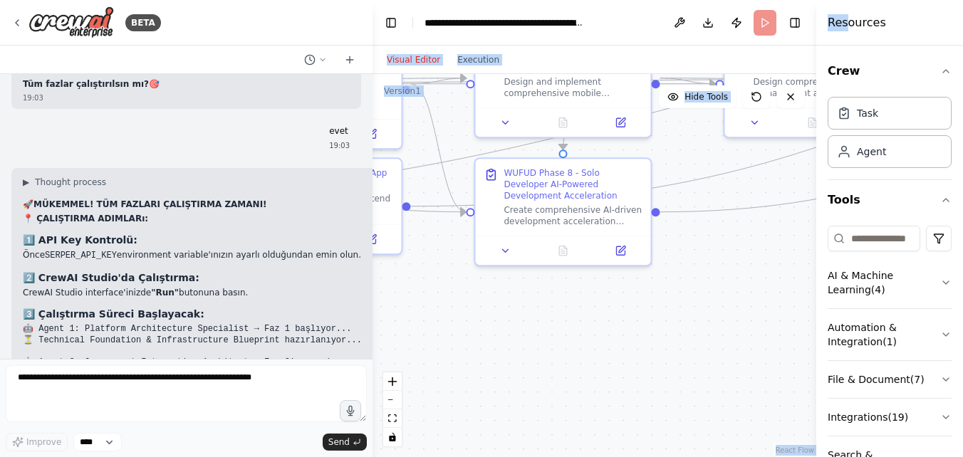
click at [732, 266] on div ".deletable-edge-delete-btn { width: 20px; height: 20px; border: 0px solid #ffff…" at bounding box center [595, 265] width 444 height 383
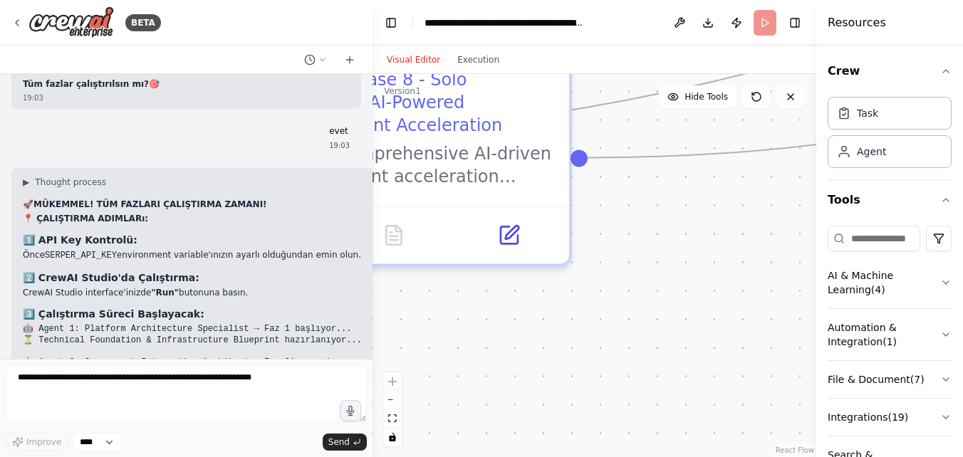
click at [762, 24] on header "**********" at bounding box center [595, 23] width 444 height 46
click at [391, 397] on button "zoom out" at bounding box center [392, 400] width 19 height 19
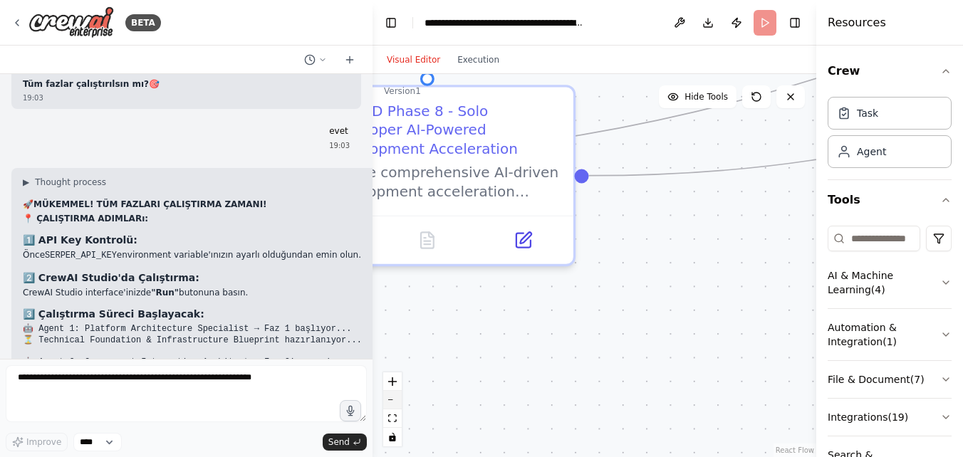
click at [391, 397] on button "zoom out" at bounding box center [392, 400] width 19 height 19
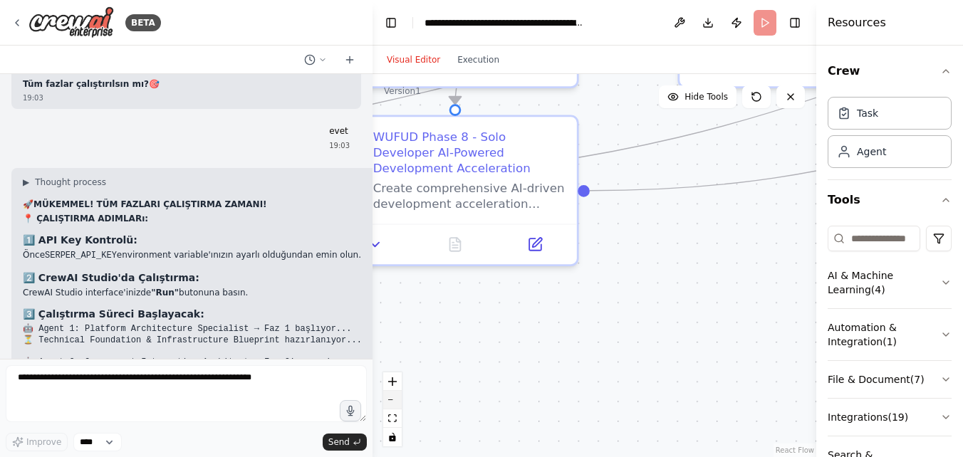
click at [391, 397] on button "zoom out" at bounding box center [392, 400] width 19 height 19
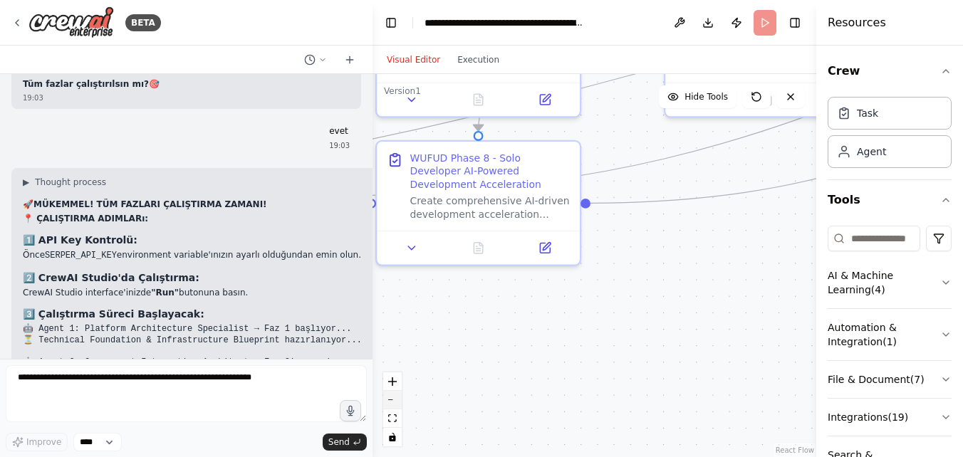
click at [391, 397] on button "zoom out" at bounding box center [392, 400] width 19 height 19
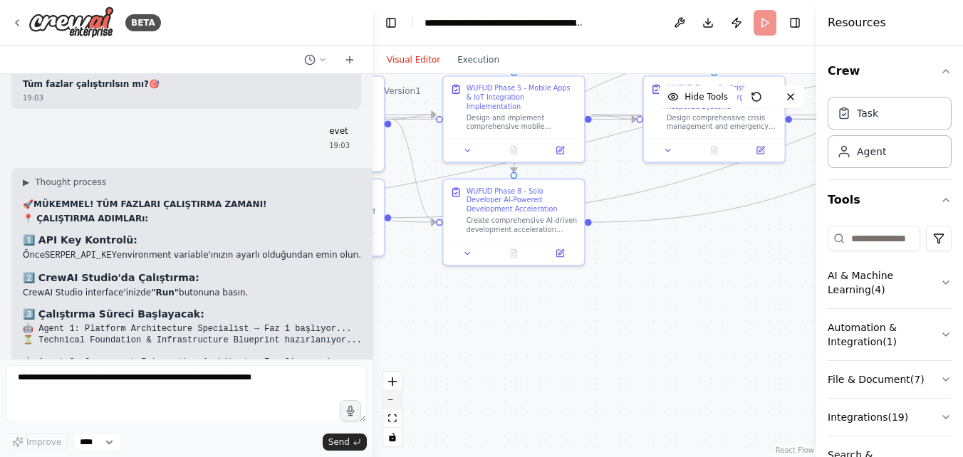
click at [391, 397] on button "zoom out" at bounding box center [392, 400] width 19 height 19
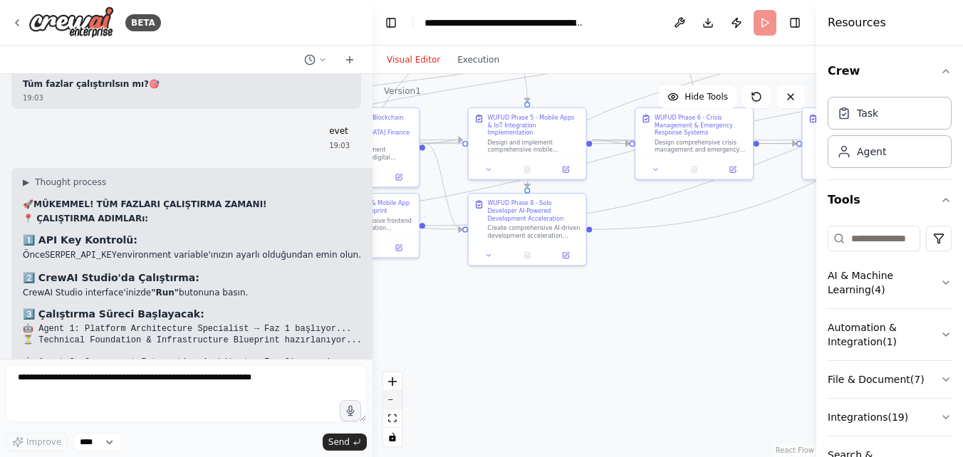
click at [391, 397] on button "zoom out" at bounding box center [392, 400] width 19 height 19
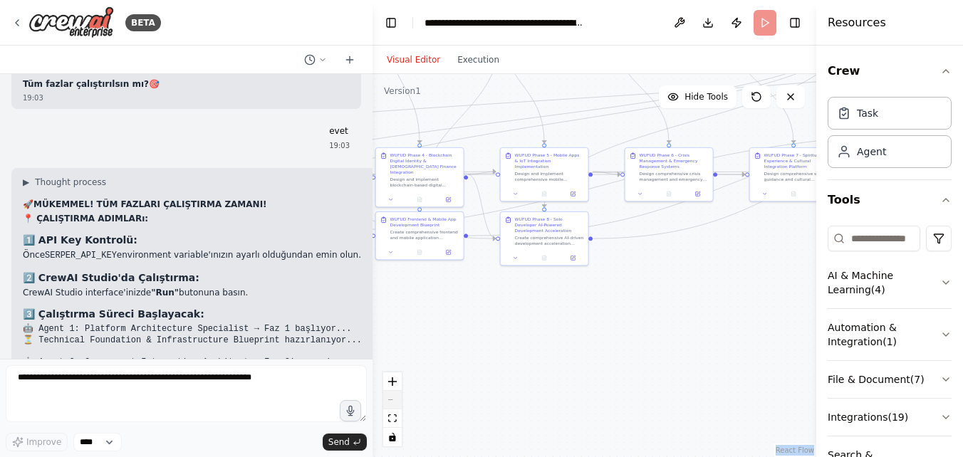
click at [391, 397] on div "React Flow controls" at bounding box center [392, 410] width 19 height 74
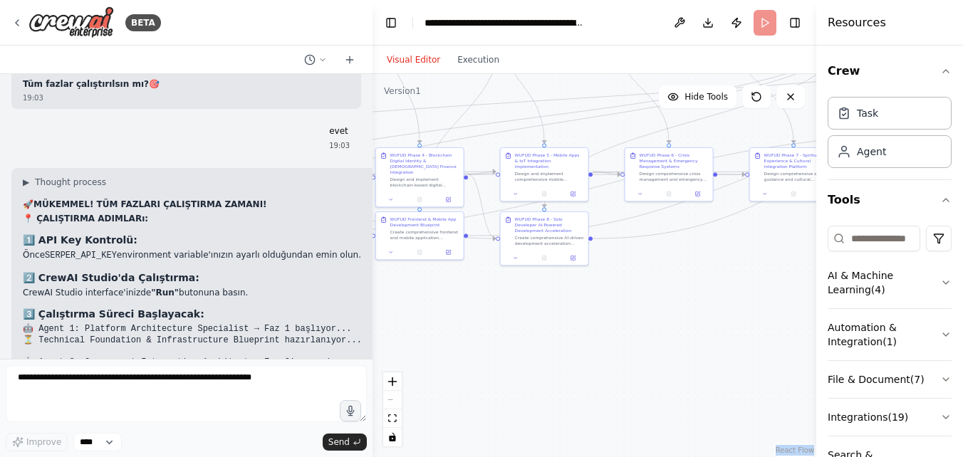
click at [391, 397] on div "React Flow controls" at bounding box center [392, 410] width 19 height 74
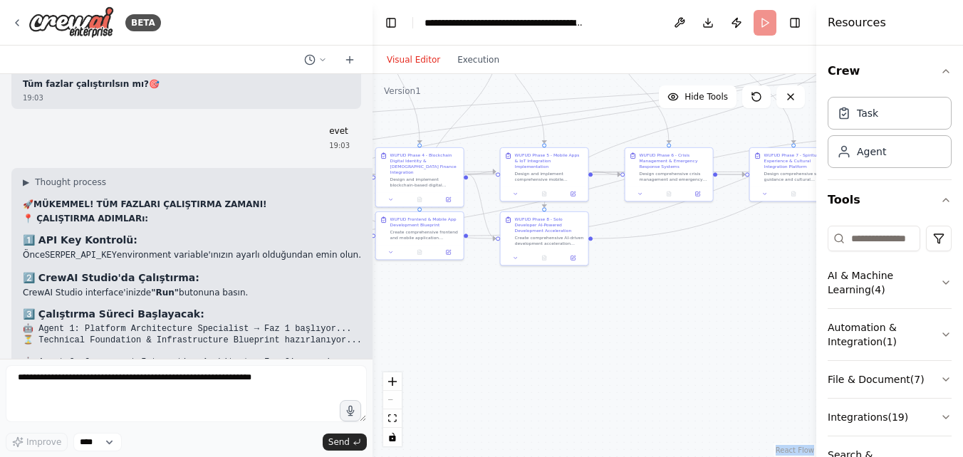
drag, startPoint x: 391, startPoint y: 397, endPoint x: 580, endPoint y: 321, distance: 203.6
click at [580, 321] on div ".deletable-edge-delete-btn { width: 20px; height: 20px; border: 0px solid #ffff…" at bounding box center [595, 265] width 444 height 383
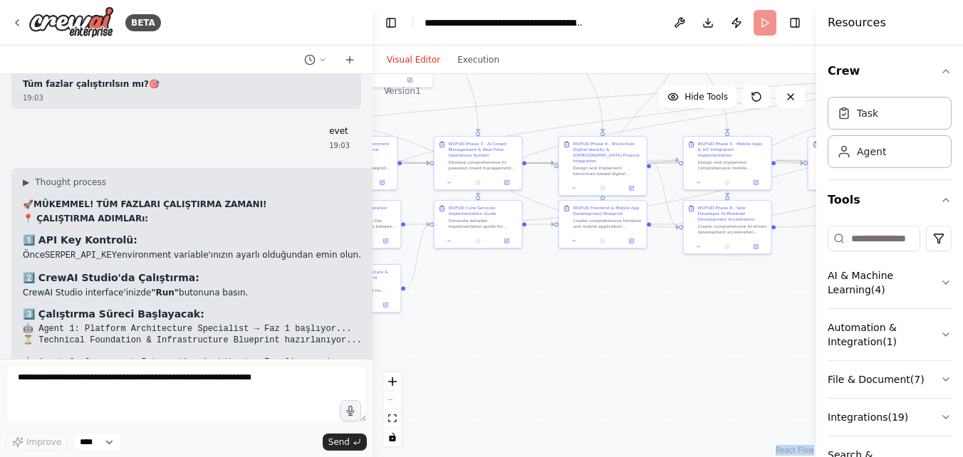
drag, startPoint x: 556, startPoint y: 346, endPoint x: 747, endPoint y: 336, distance: 191.2
click at [747, 336] on div ".deletable-edge-delete-btn { width: 20px; height: 20px; border: 0px solid #ffff…" at bounding box center [595, 265] width 444 height 383
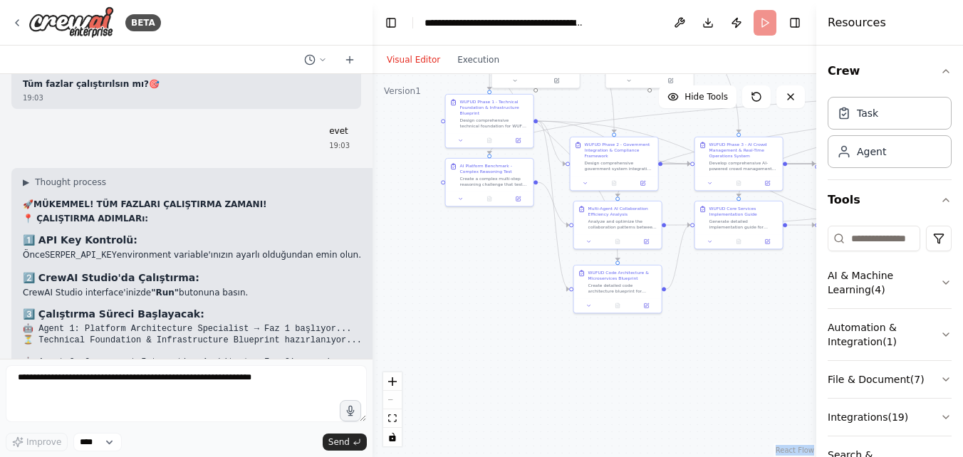
drag, startPoint x: 541, startPoint y: 340, endPoint x: 794, endPoint y: 339, distance: 252.9
click at [794, 339] on div ".deletable-edge-delete-btn { width: 20px; height: 20px; border: 0px solid #ffff…" at bounding box center [595, 265] width 444 height 383
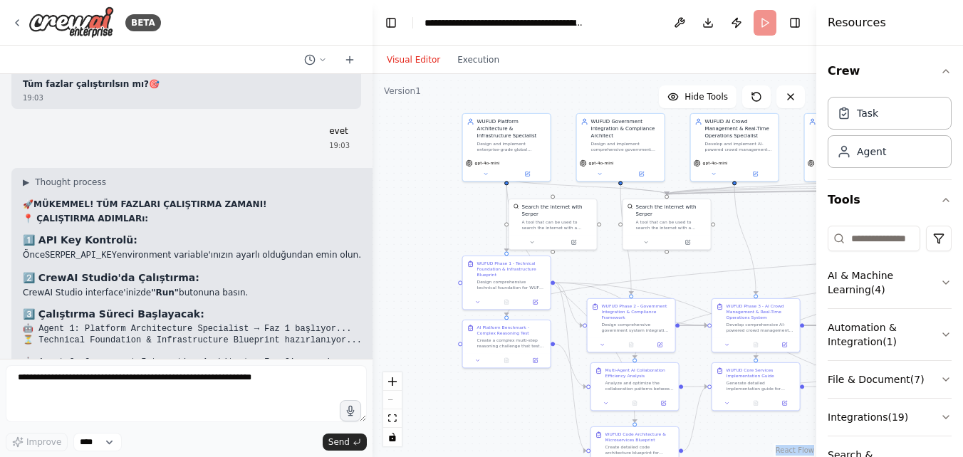
drag, startPoint x: 505, startPoint y: 310, endPoint x: 522, endPoint y: 472, distance: 162.6
click at [522, 457] on html "BETA Hello! I'm the CrewAI assistant. What kind of automation do you want to bu…" at bounding box center [481, 228] width 963 height 457
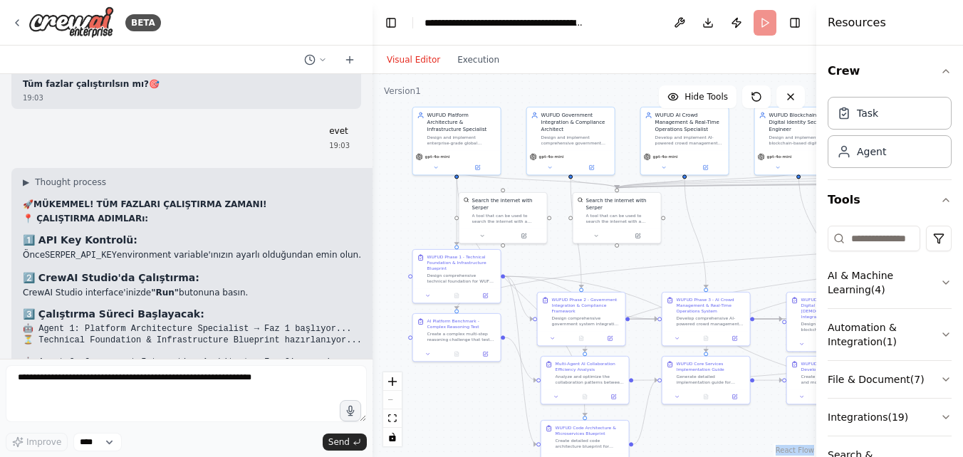
drag, startPoint x: 427, startPoint y: 175, endPoint x: 378, endPoint y: 169, distance: 50.3
click at [378, 169] on div ".deletable-edge-delete-btn { width: 20px; height: 20px; border: 0px solid #ffff…" at bounding box center [595, 265] width 444 height 383
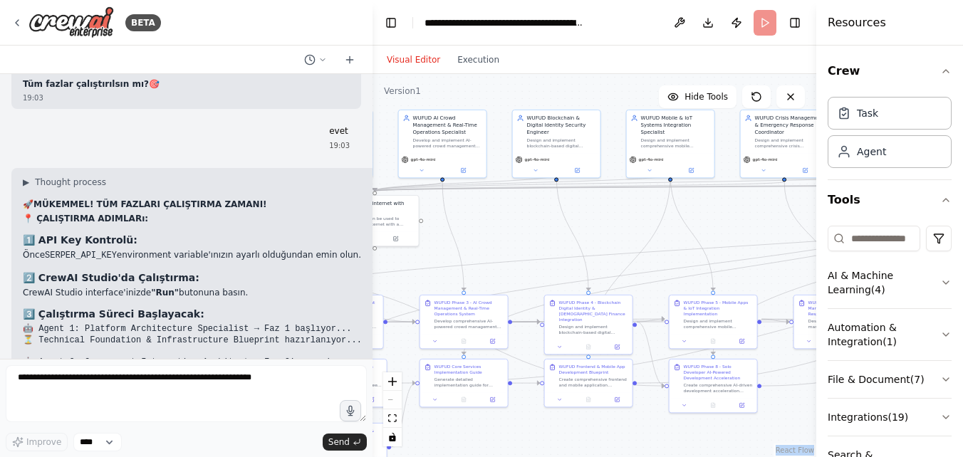
drag, startPoint x: 761, startPoint y: 219, endPoint x: 516, endPoint y: 222, distance: 245.1
click at [516, 222] on div ".deletable-edge-delete-btn { width: 20px; height: 20px; border: 0px solid #ffff…" at bounding box center [595, 265] width 444 height 383
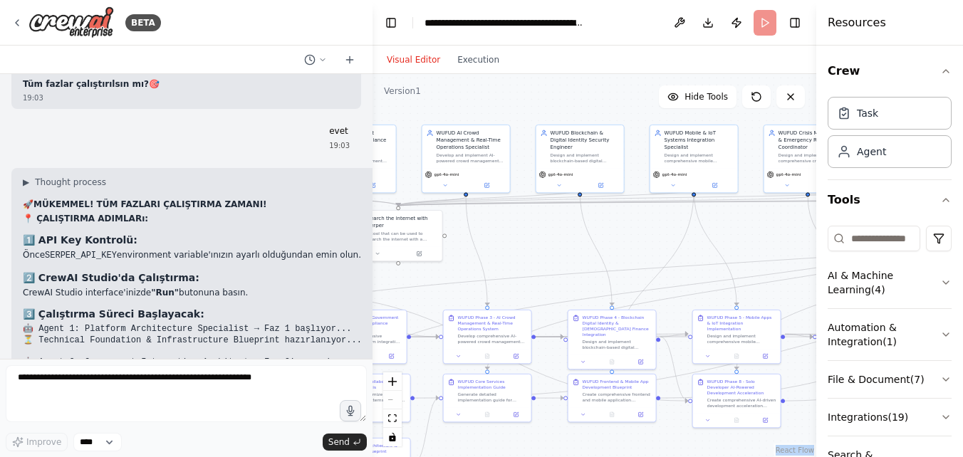
drag, startPoint x: 742, startPoint y: 218, endPoint x: 769, endPoint y: 233, distance: 30.3
click at [769, 233] on div ".deletable-edge-delete-btn { width: 20px; height: 20px; border: 0px solid #ffff…" at bounding box center [595, 265] width 444 height 383
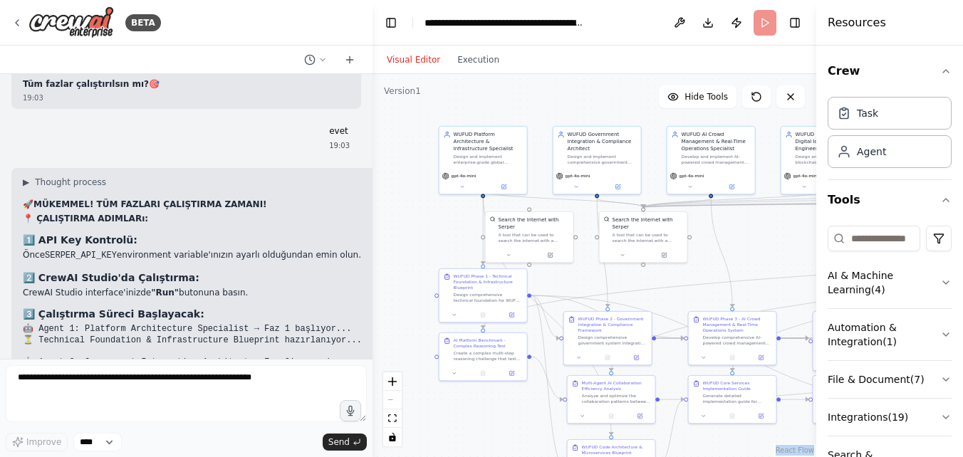
drag, startPoint x: 529, startPoint y: 232, endPoint x: 774, endPoint y: 235, distance: 245.8
click at [774, 235] on div ".deletable-edge-delete-btn { width: 20px; height: 20px; border: 0px solid #ffff…" at bounding box center [595, 265] width 444 height 383
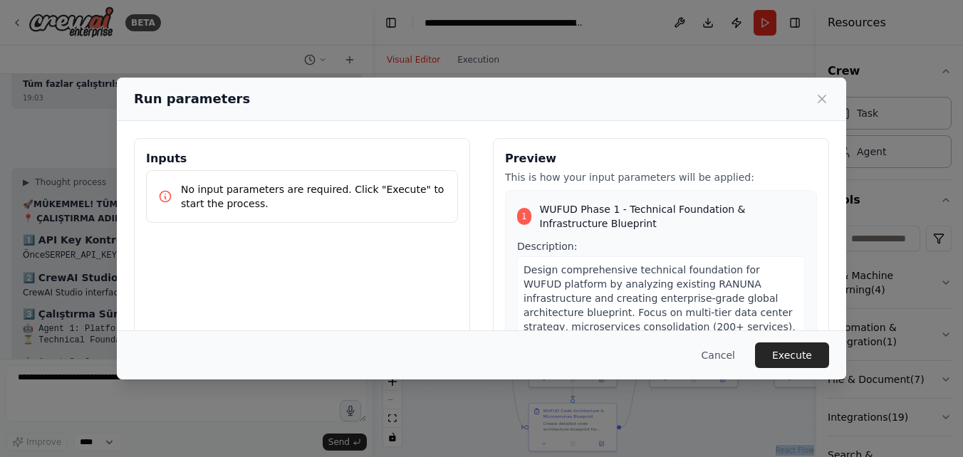
drag, startPoint x: 449, startPoint y: 227, endPoint x: 410, endPoint y: 190, distance: 53.4
click at [410, 190] on body "BETA Hello! I'm the CrewAI assistant. What kind of automation do you want to bu…" at bounding box center [481, 228] width 963 height 457
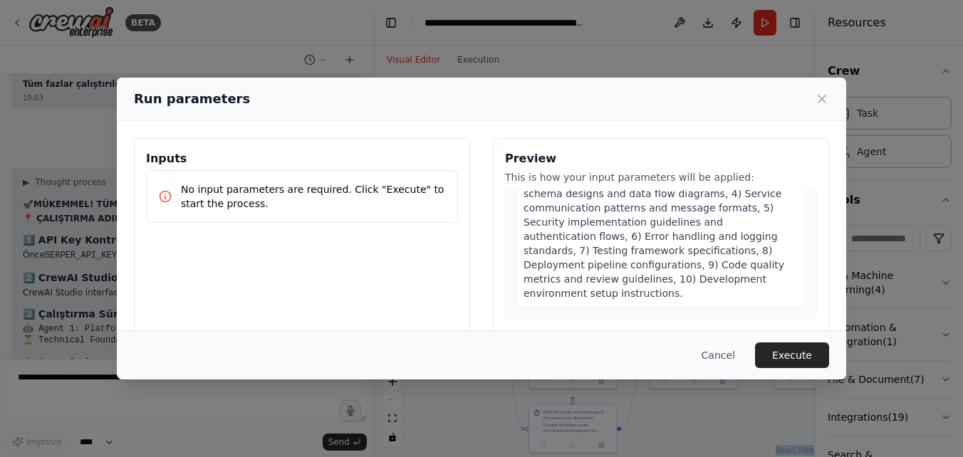
scroll to position [6180, 0]
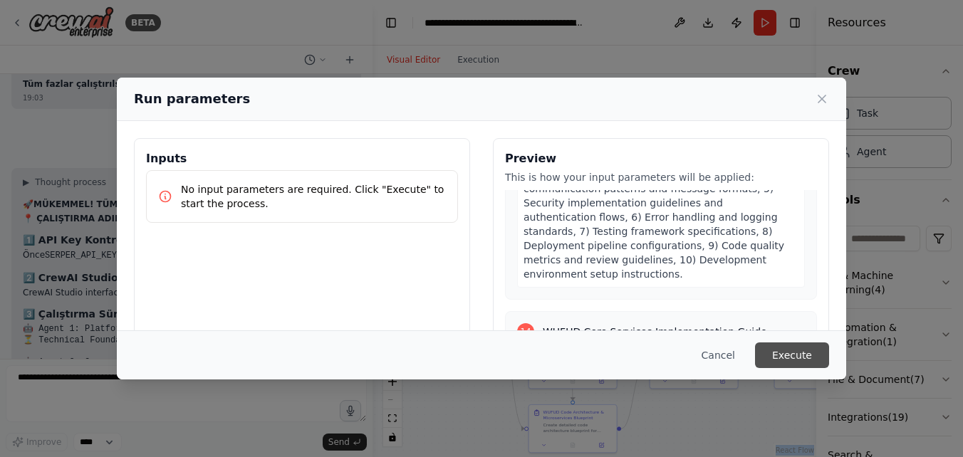
click at [803, 353] on button "Execute" at bounding box center [792, 356] width 74 height 26
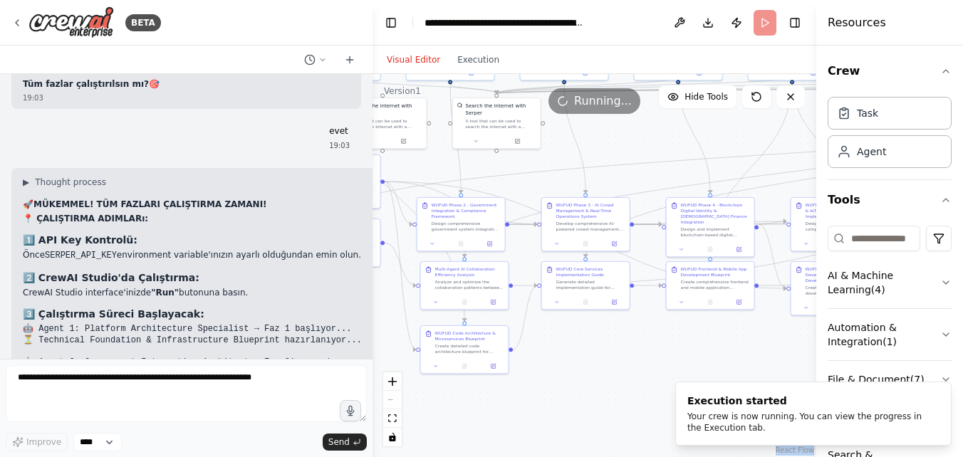
drag, startPoint x: 774, startPoint y: 227, endPoint x: 665, endPoint y: 147, distance: 134.6
click at [665, 147] on div ".deletable-edge-delete-btn { width: 20px; height: 20px; border: 0px solid #ffff…" at bounding box center [595, 265] width 444 height 383
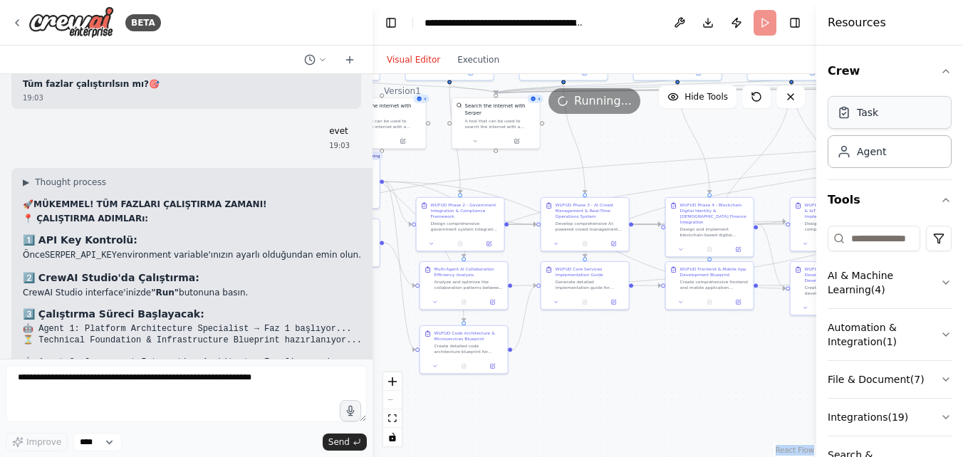
click at [895, 115] on div "Task" at bounding box center [890, 112] width 124 height 33
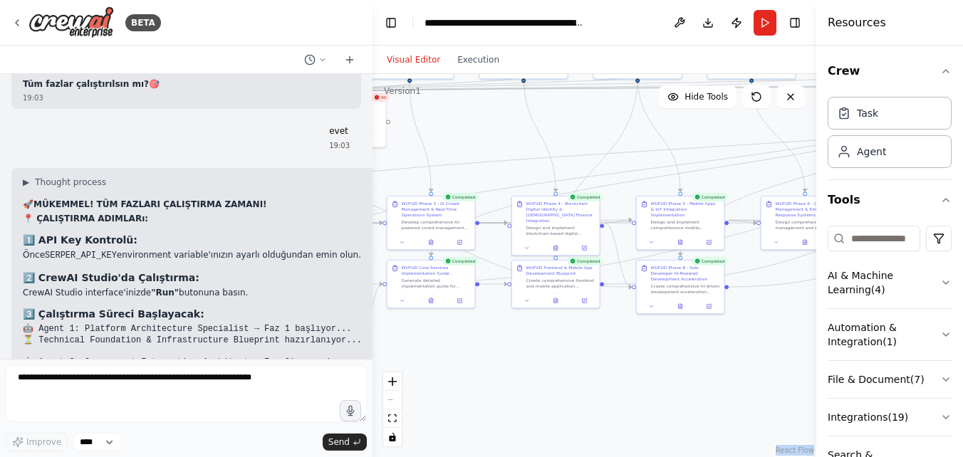
drag, startPoint x: 696, startPoint y: 358, endPoint x: 542, endPoint y: 356, distance: 153.9
click at [542, 356] on div ".deletable-edge-delete-btn { width: 20px; height: 20px; border: 0px solid #ffff…" at bounding box center [595, 265] width 444 height 383
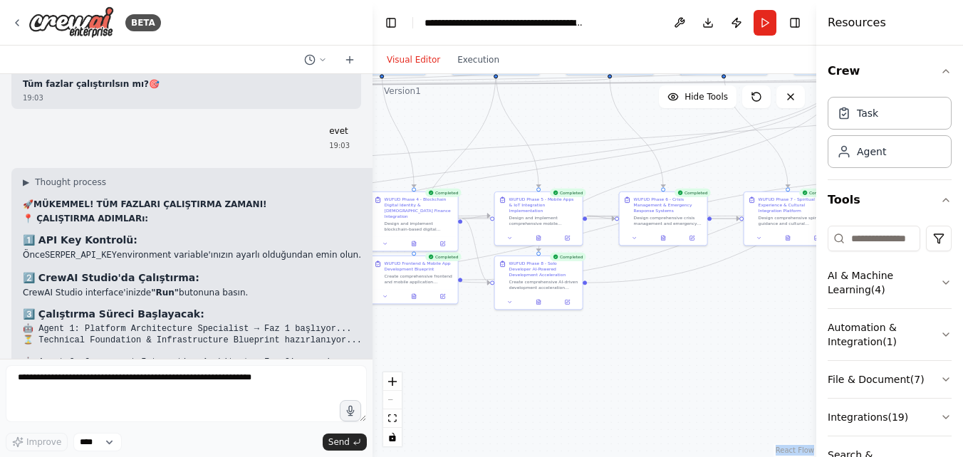
drag, startPoint x: 691, startPoint y: 358, endPoint x: 549, endPoint y: 353, distance: 141.8
click at [549, 353] on div ".deletable-edge-delete-btn { width: 20px; height: 20px; border: 0px solid #ffff…" at bounding box center [595, 265] width 444 height 383
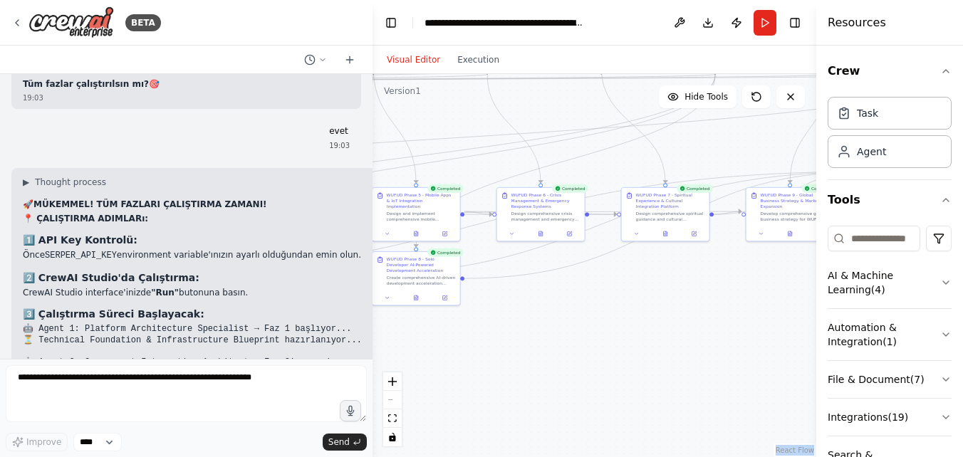
drag, startPoint x: 709, startPoint y: 355, endPoint x: 586, endPoint y: 353, distance: 122.6
click at [586, 353] on div ".deletable-edge-delete-btn { width: 20px; height: 20px; border: 0px solid #ffff…" at bounding box center [595, 265] width 444 height 383
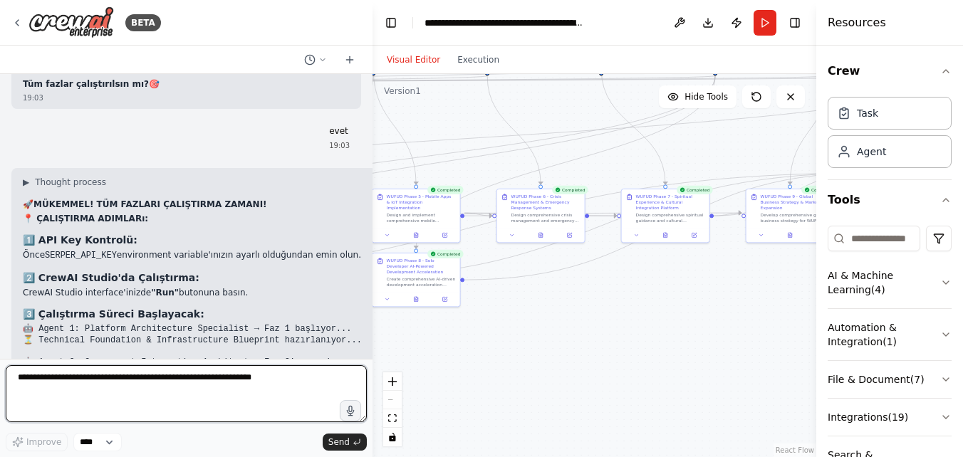
click at [277, 377] on textarea at bounding box center [186, 393] width 361 height 57
type textarea "**********"
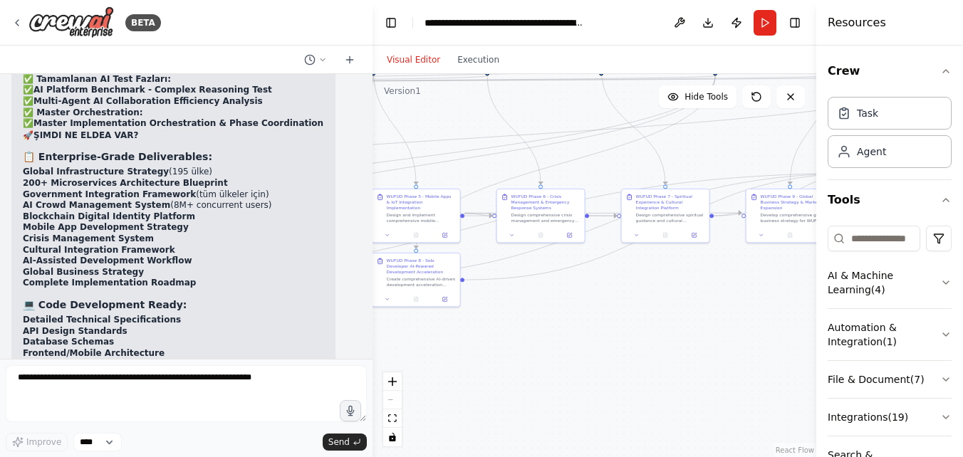
scroll to position [10021, 0]
